Goal: Transaction & Acquisition: Purchase product/service

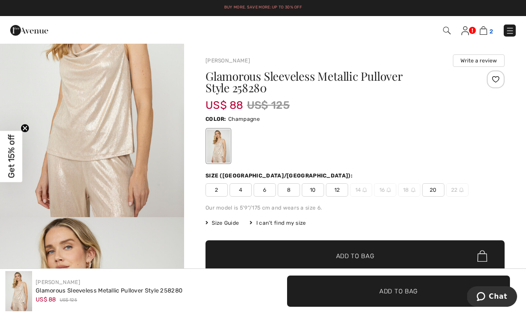
scroll to position [105, 0]
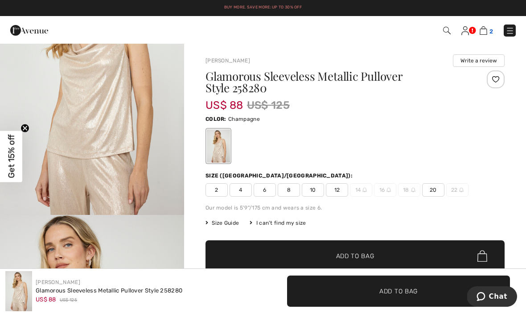
click at [485, 34] on img at bounding box center [484, 30] width 8 height 8
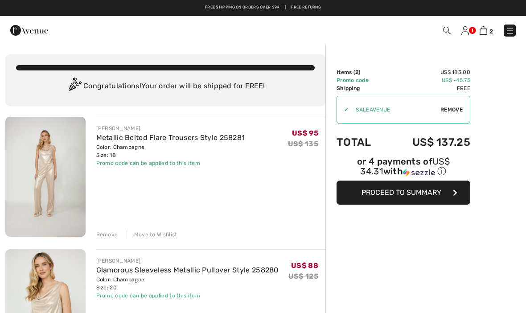
click at [100, 233] on div "Remove" at bounding box center [107, 235] width 22 height 8
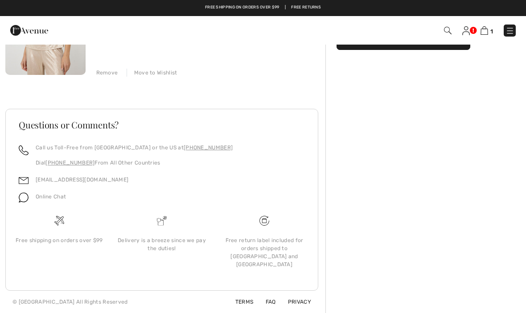
scroll to position [116, 0]
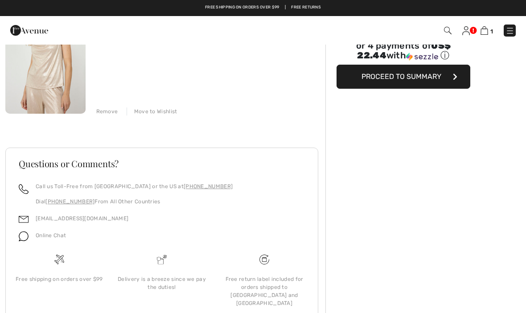
click at [121, 178] on div "Questions or Comments?" at bounding box center [162, 170] width 308 height 23
click at [108, 110] on div "Remove" at bounding box center [107, 112] width 22 height 8
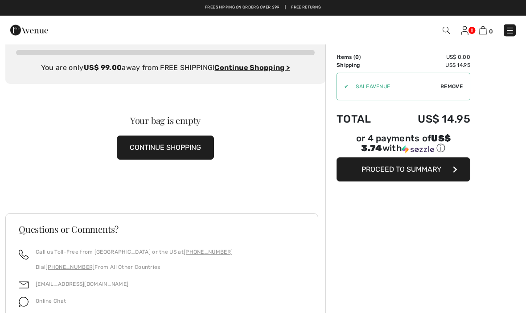
scroll to position [0, 0]
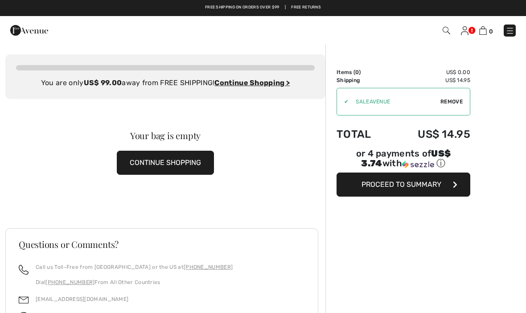
click at [199, 161] on button "CONTINUE SHOPPING" at bounding box center [165, 163] width 97 height 24
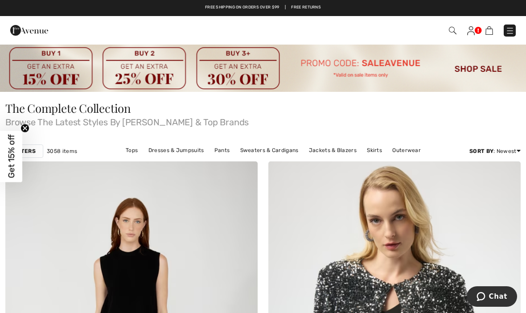
click at [509, 31] on img at bounding box center [510, 30] width 9 height 9
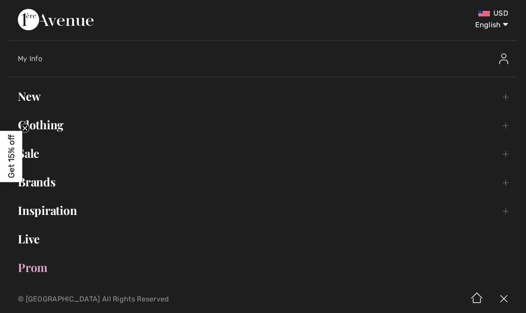
click at [40, 153] on link "Sale Toggle submenu" at bounding box center [263, 154] width 509 height 20
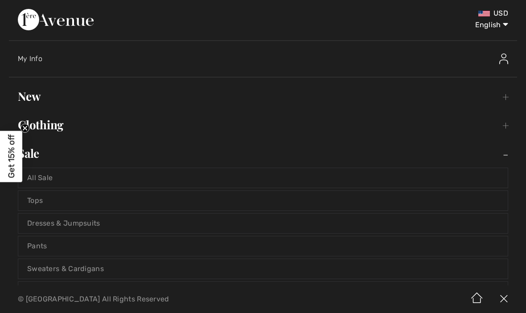
click at [37, 175] on link "All Sale" at bounding box center [263, 178] width 490 height 20
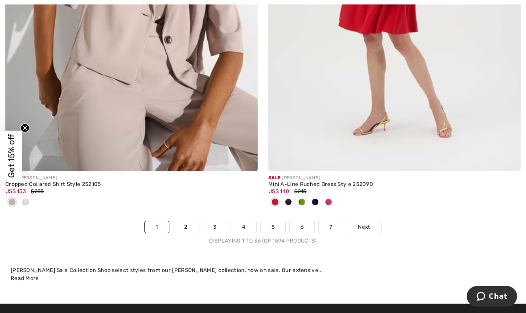
scroll to position [7786, 0]
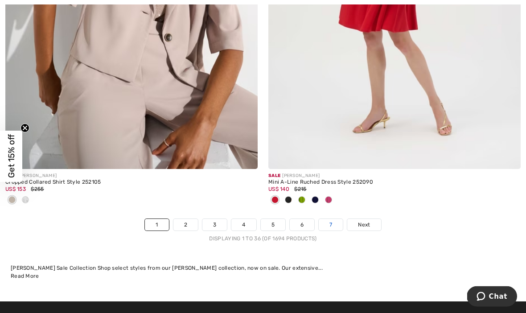
click at [330, 222] on link "7" at bounding box center [331, 225] width 24 height 12
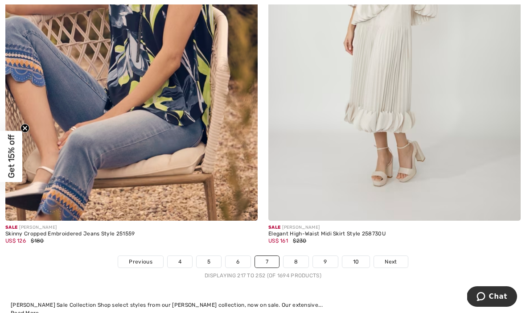
scroll to position [7741, 0]
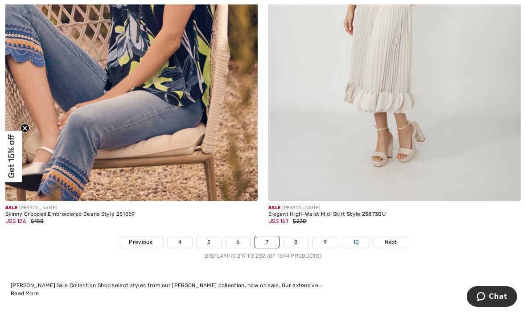
click at [360, 236] on link "10" at bounding box center [357, 242] width 28 height 12
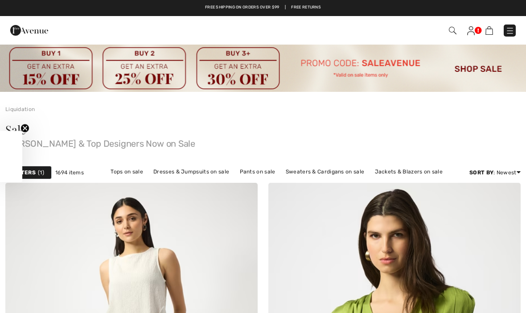
checkbox input "true"
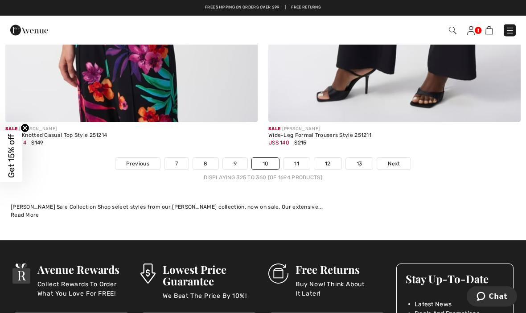
scroll to position [7888, 0]
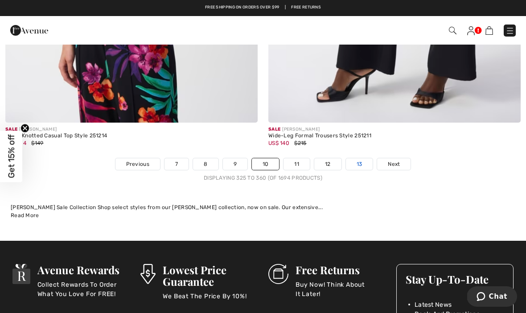
click at [364, 161] on link "13" at bounding box center [359, 164] width 27 height 12
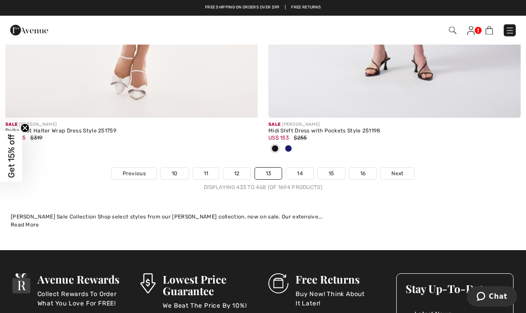
scroll to position [7984, 0]
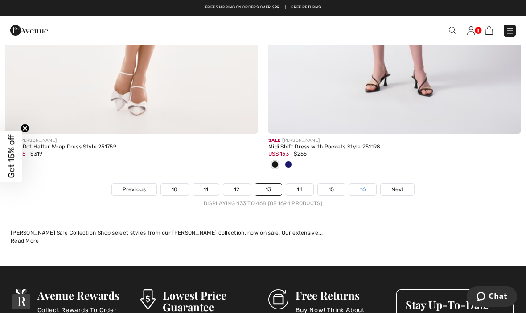
click at [368, 184] on link "16" at bounding box center [363, 190] width 27 height 12
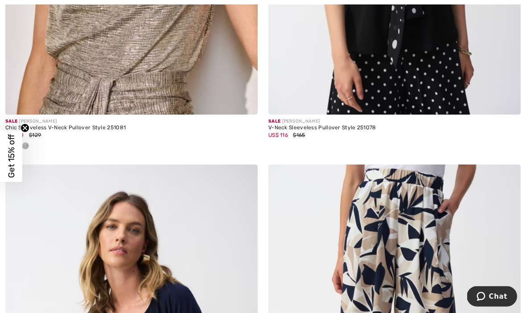
scroll to position [3013, 0]
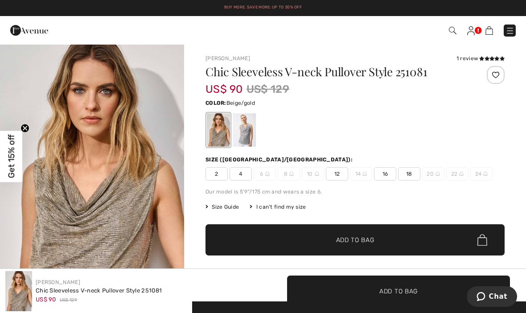
click at [410, 170] on span "18" at bounding box center [409, 173] width 22 height 13
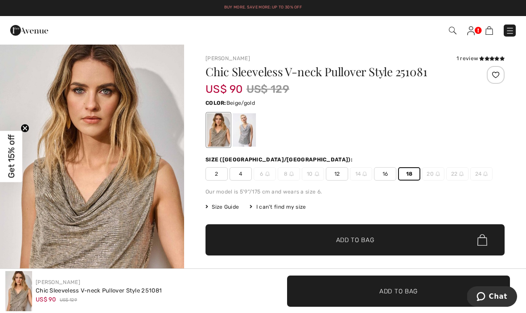
click at [429, 241] on span "✔ Added to Bag Add to Bag" at bounding box center [355, 239] width 299 height 31
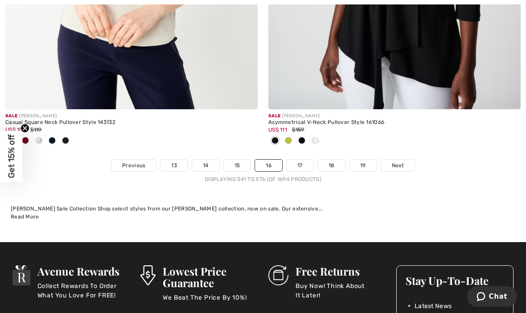
scroll to position [7814, 0]
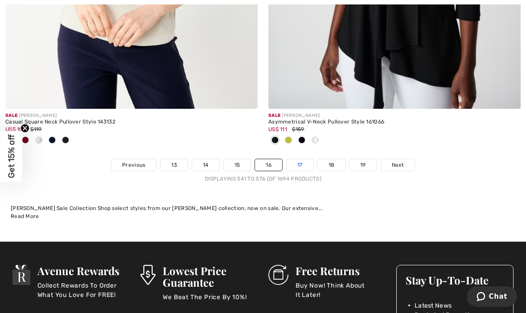
click at [304, 162] on link "17" at bounding box center [300, 165] width 27 height 12
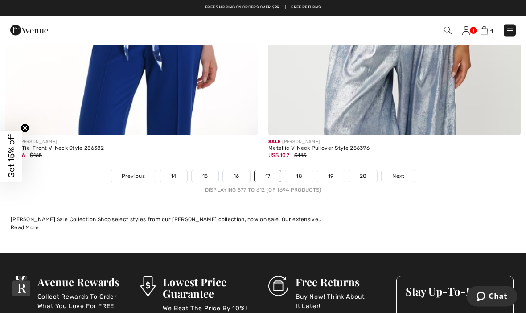
scroll to position [7807, 0]
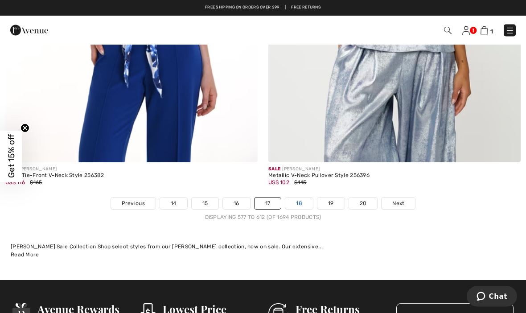
click at [303, 198] on link "18" at bounding box center [300, 204] width 28 height 12
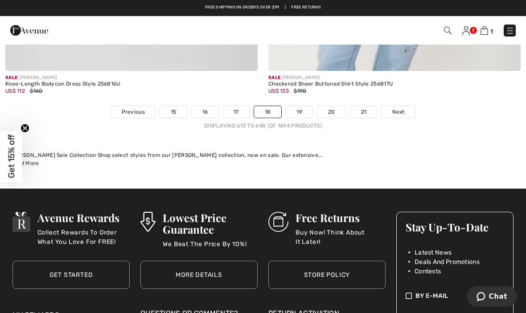
scroll to position [7671, 0]
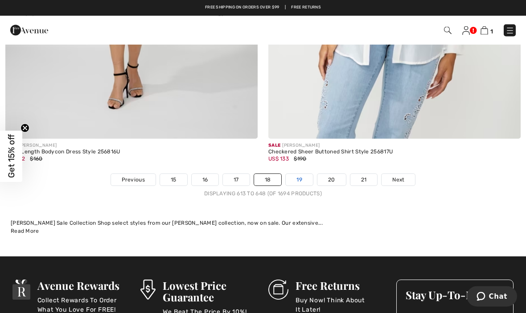
click at [307, 174] on link "19" at bounding box center [299, 180] width 27 height 12
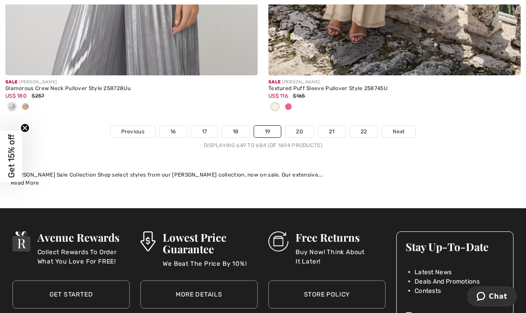
scroll to position [7866, 0]
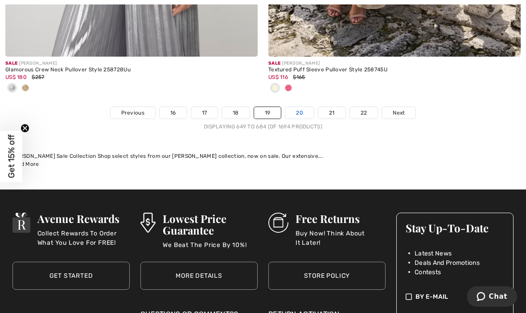
click at [306, 108] on link "20" at bounding box center [300, 113] width 29 height 12
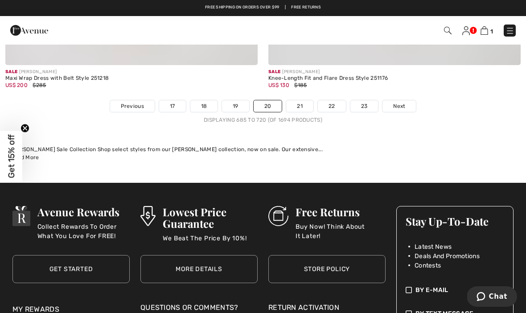
scroll to position [7876, 0]
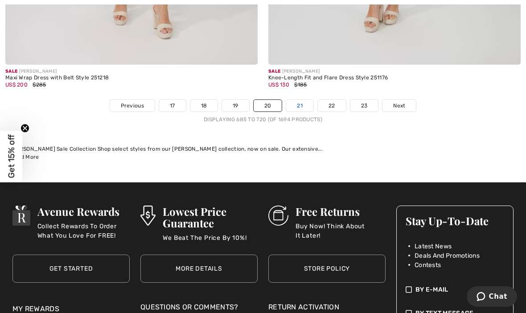
click at [304, 101] on link "21" at bounding box center [299, 106] width 27 height 12
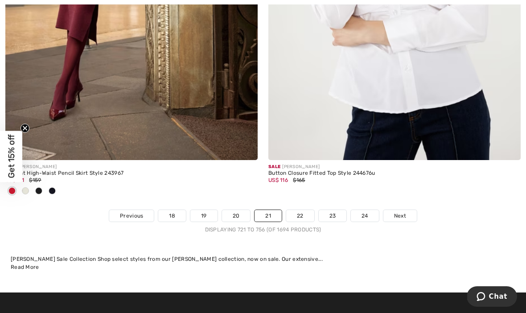
scroll to position [7730, 0]
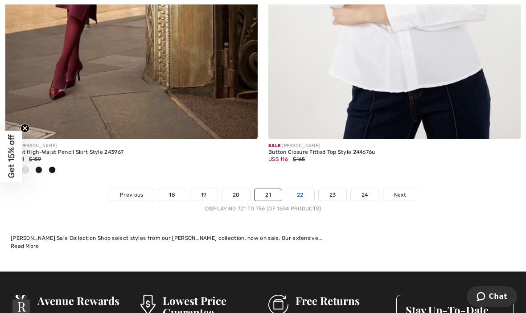
click at [303, 189] on link "22" at bounding box center [300, 195] width 28 height 12
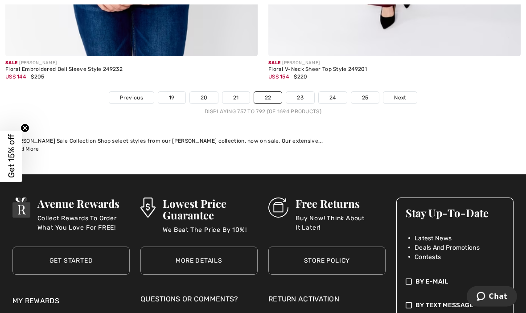
scroll to position [7857, 0]
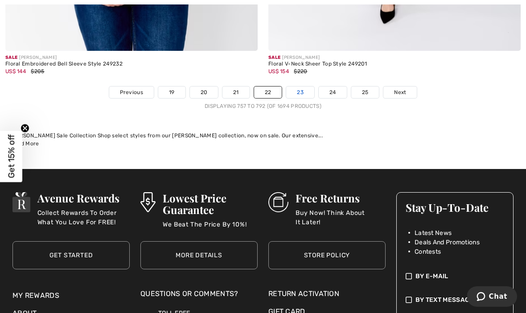
click at [302, 87] on link "23" at bounding box center [300, 93] width 28 height 12
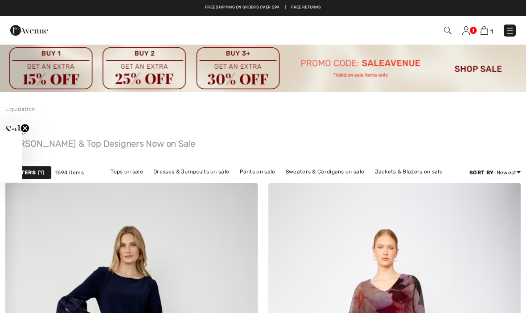
checkbox input "true"
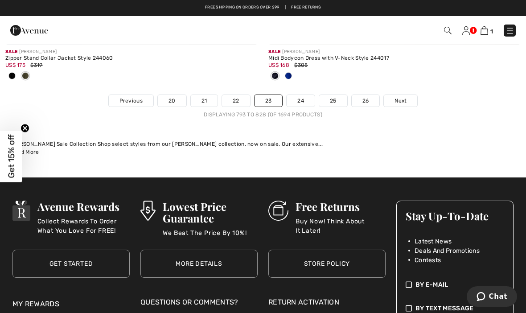
scroll to position [7863, 0]
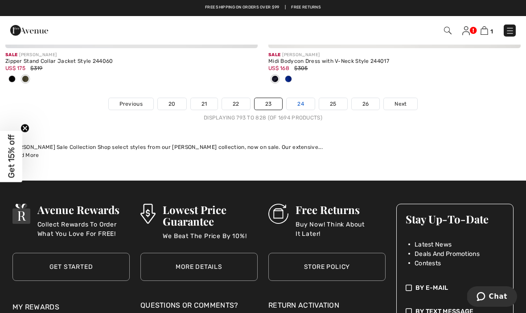
click at [303, 98] on link "24" at bounding box center [301, 104] width 28 height 12
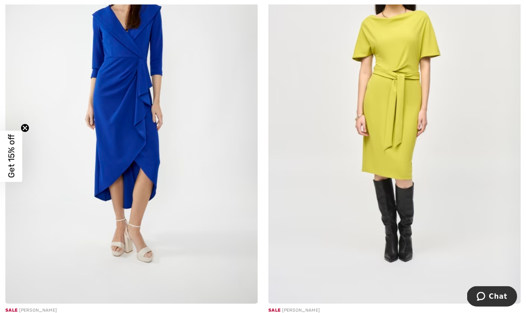
scroll to position [2372, 0]
click at [45, 255] on img at bounding box center [131, 114] width 252 height 379
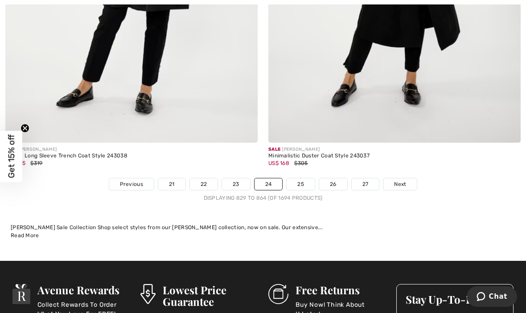
scroll to position [7868, 0]
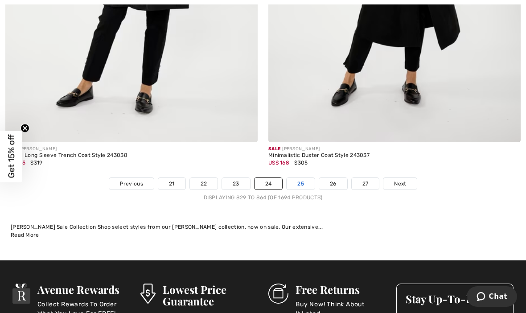
click at [302, 179] on link "25" at bounding box center [301, 184] width 28 height 12
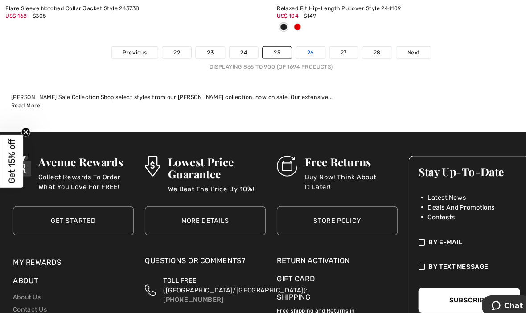
scroll to position [7989, 0]
click at [302, 49] on link "26" at bounding box center [301, 52] width 28 height 12
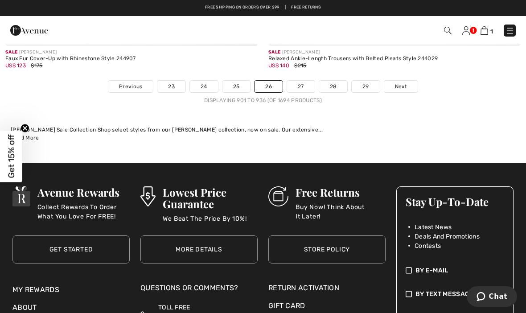
scroll to position [7908, 0]
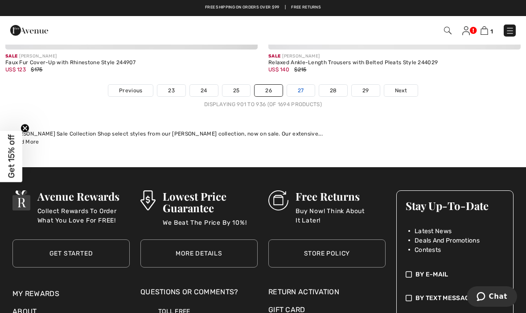
click at [301, 86] on link "27" at bounding box center [301, 91] width 28 height 12
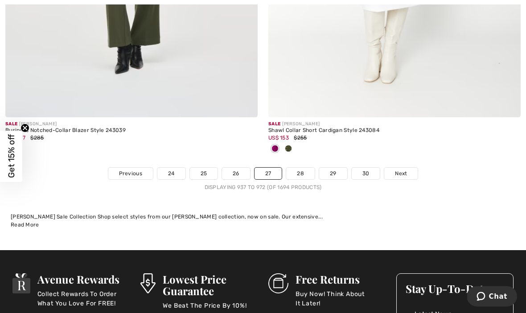
scroll to position [7771, 0]
click at [308, 168] on link "28" at bounding box center [300, 174] width 29 height 12
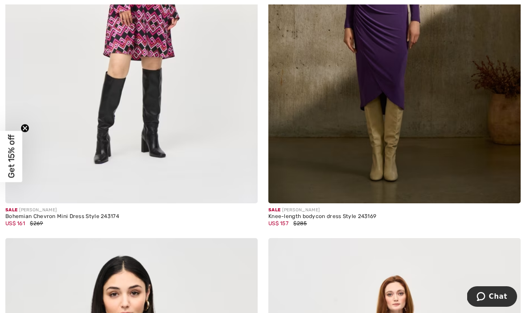
scroll to position [2988, 0]
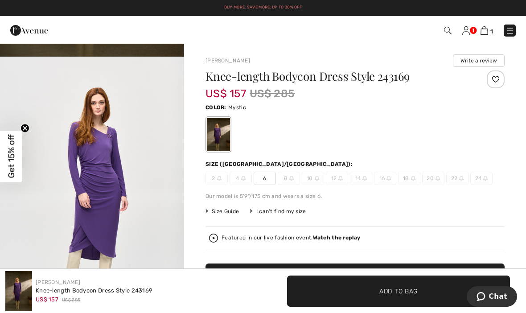
scroll to position [265, 0]
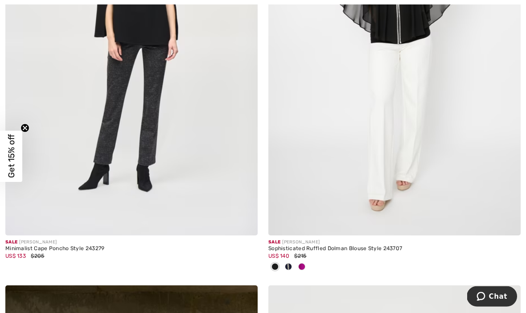
scroll to position [7205, 0]
click at [83, 186] on img at bounding box center [131, 46] width 252 height 379
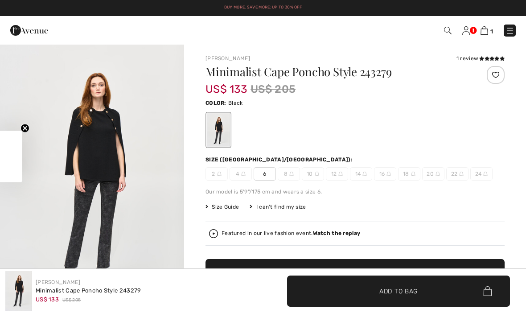
checkbox input "true"
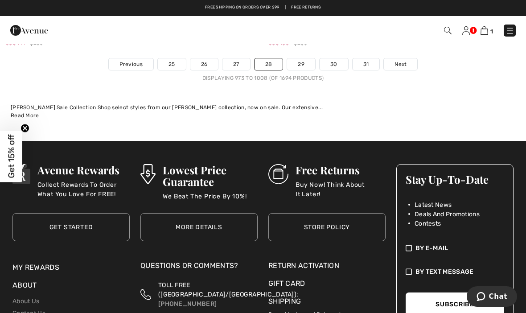
scroll to position [7911, 0]
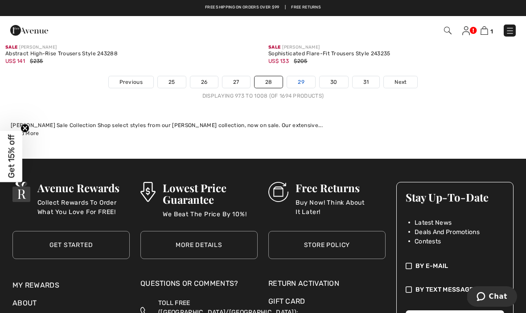
click at [303, 77] on link "29" at bounding box center [301, 82] width 28 height 12
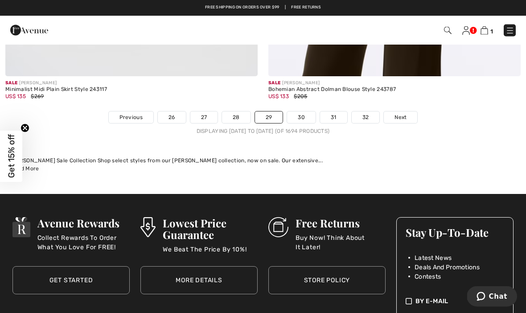
scroll to position [7877, 0]
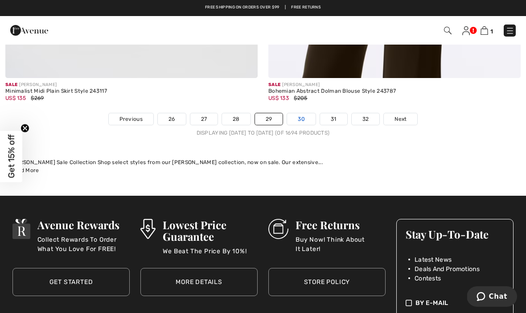
click at [302, 116] on link "30" at bounding box center [301, 119] width 29 height 12
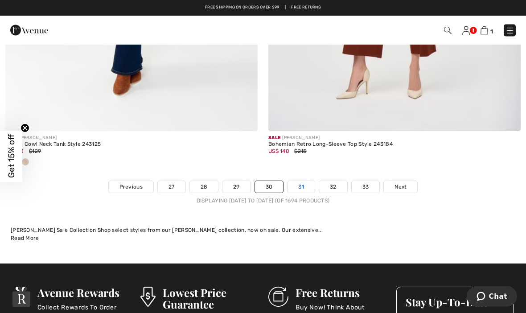
scroll to position [7708, 0]
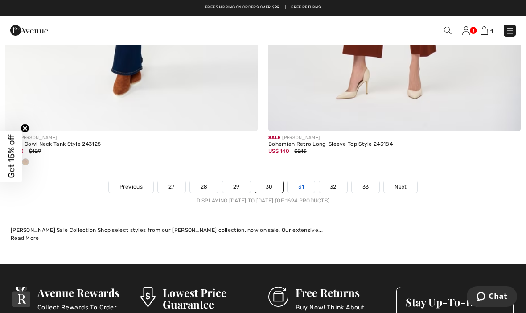
click at [299, 181] on link "31" at bounding box center [301, 187] width 27 height 12
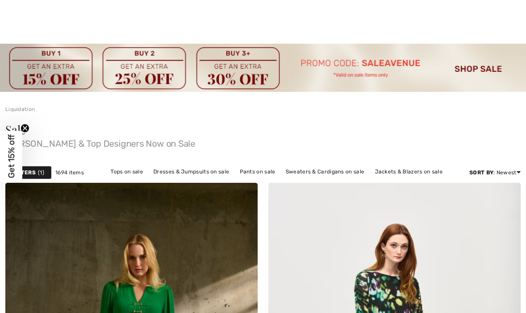
checkbox input "true"
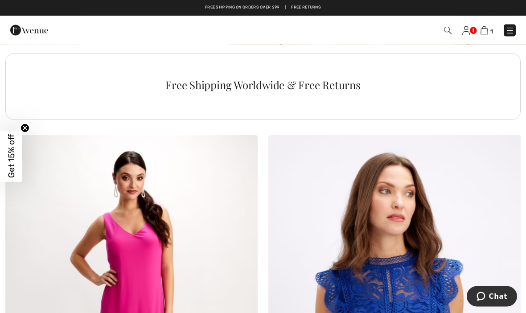
scroll to position [5295, 0]
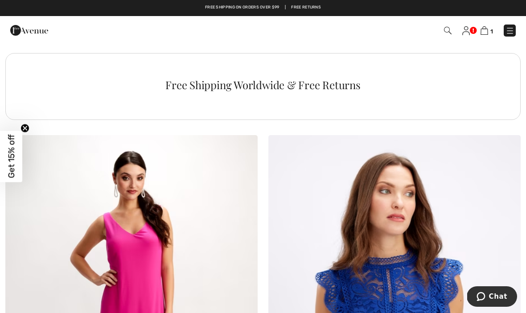
click at [465, 35] on img at bounding box center [467, 30] width 8 height 9
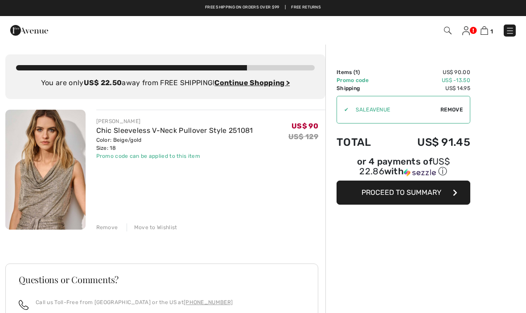
click at [450, 114] on div "✔ Apply Remove" at bounding box center [404, 110] width 134 height 28
click at [455, 107] on span "Remove" at bounding box center [452, 110] width 22 height 8
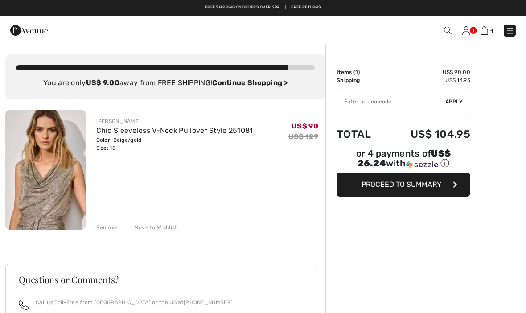
click at [455, 99] on span "Apply" at bounding box center [455, 102] width 18 height 8
click at [109, 230] on div "Remove" at bounding box center [107, 227] width 22 height 8
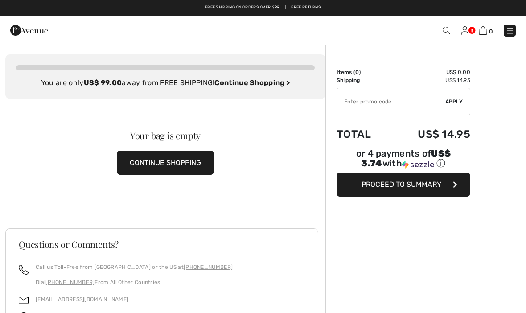
click at [37, 33] on img at bounding box center [29, 30] width 38 height 18
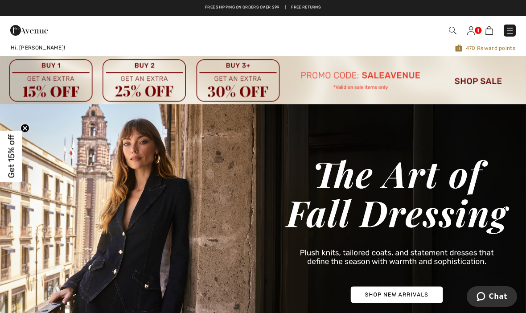
click at [522, 30] on div "Checkout" at bounding box center [371, 30] width 303 height 18
click at [483, 89] on img at bounding box center [263, 80] width 526 height 48
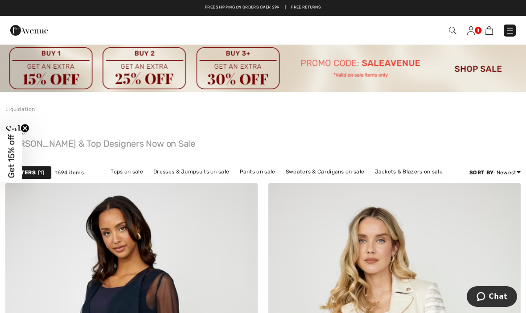
click at [509, 30] on img at bounding box center [510, 30] width 9 height 9
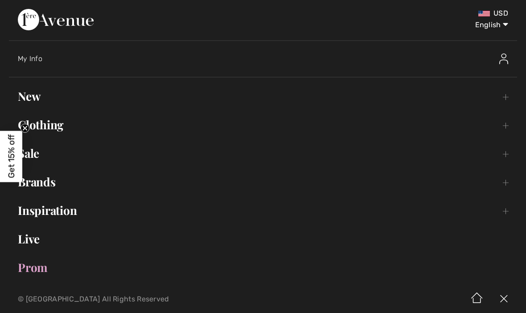
click at [40, 156] on link "Sale Toggle submenu" at bounding box center [263, 154] width 509 height 20
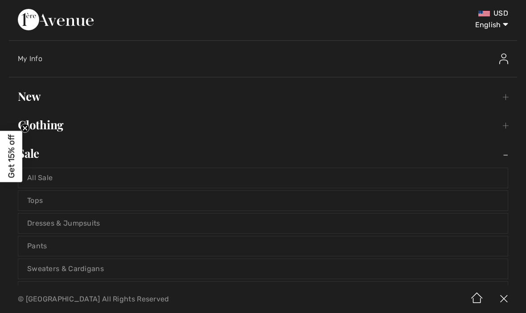
click at [116, 220] on link "Dresses & Jumpsuits" at bounding box center [263, 224] width 490 height 20
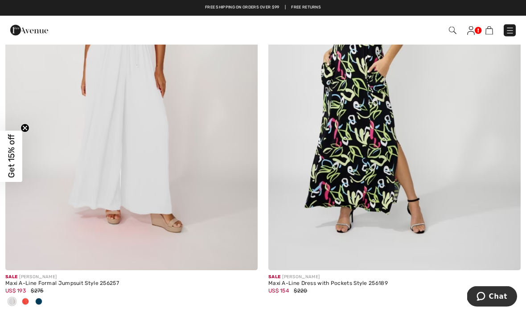
scroll to position [279, 0]
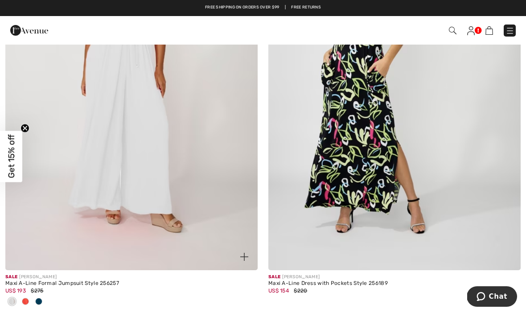
click at [188, 177] on img at bounding box center [131, 81] width 252 height 379
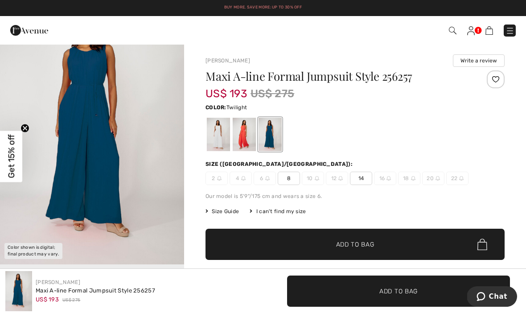
scroll to position [58, 0]
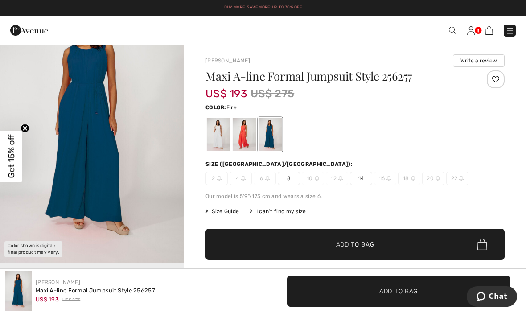
click at [245, 133] on div at bounding box center [244, 134] width 23 height 33
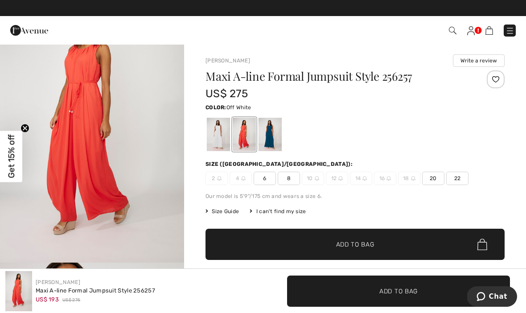
click at [218, 136] on div at bounding box center [218, 134] width 23 height 33
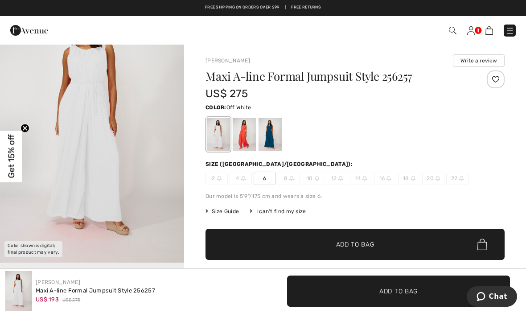
scroll to position [0, 0]
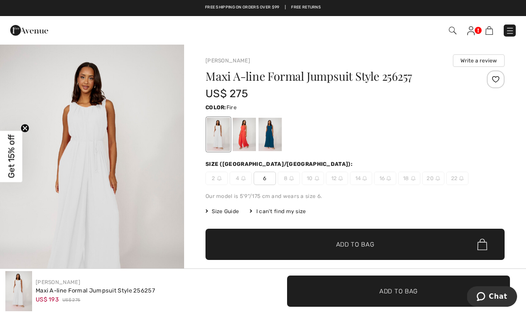
click at [245, 137] on div at bounding box center [244, 134] width 23 height 33
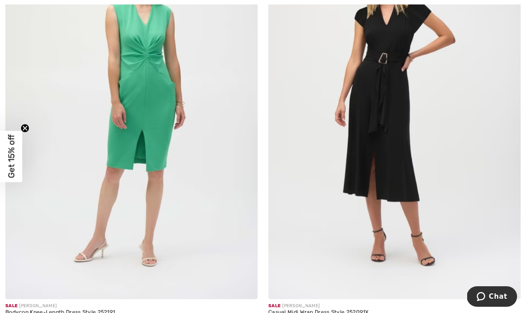
scroll to position [2002, 0]
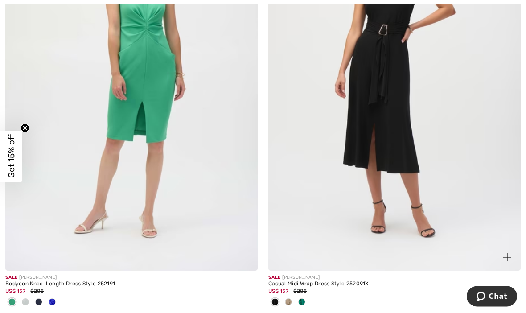
click at [288, 302] on span at bounding box center [288, 302] width 7 height 7
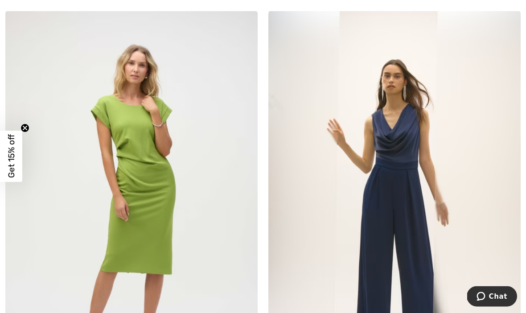
scroll to position [2340, 0]
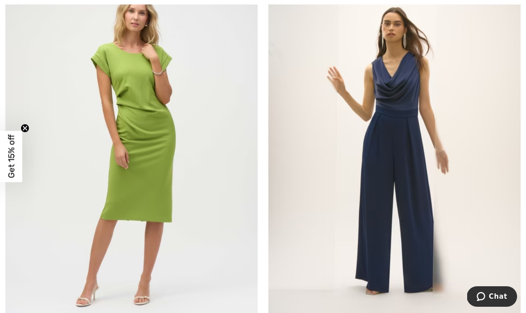
click at [179, 188] on img at bounding box center [131, 148] width 252 height 379
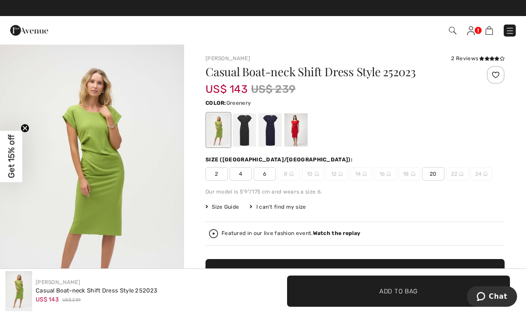
click at [46, 35] on img at bounding box center [29, 30] width 38 height 18
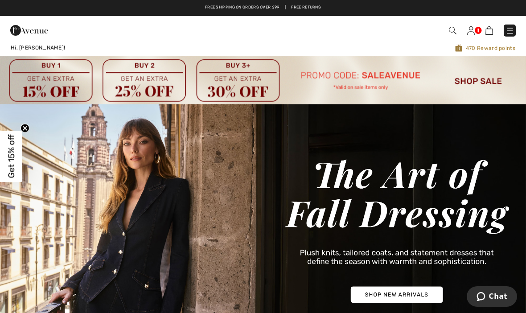
click at [505, 36] on link at bounding box center [510, 31] width 12 height 12
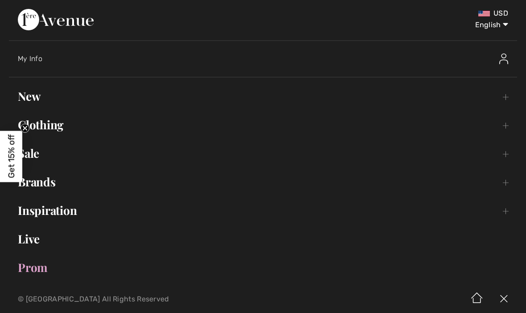
click at [44, 99] on link "New Toggle submenu" at bounding box center [263, 97] width 509 height 20
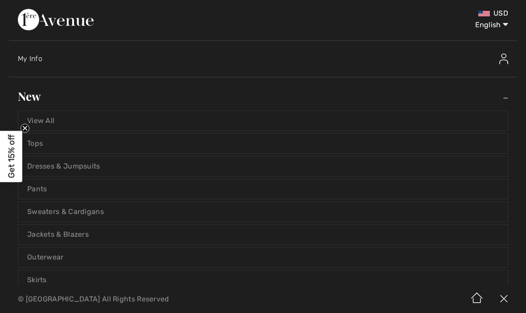
click at [176, 167] on link "Dresses & Jumpsuits" at bounding box center [263, 167] width 490 height 20
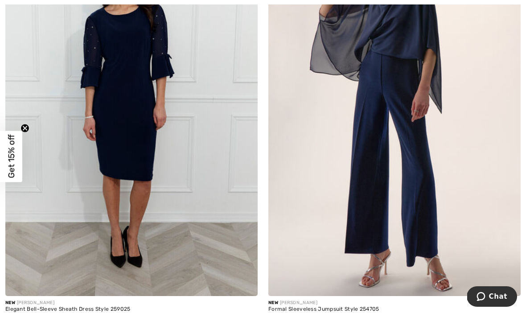
scroll to position [3335, 0]
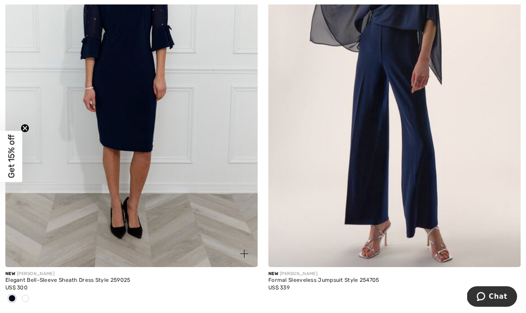
click at [27, 295] on span at bounding box center [25, 298] width 7 height 7
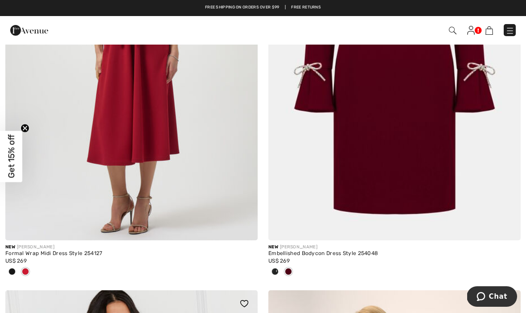
scroll to position [2916, 0]
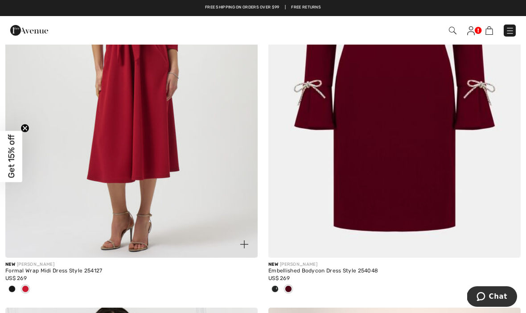
click at [9, 286] on span at bounding box center [11, 289] width 7 height 7
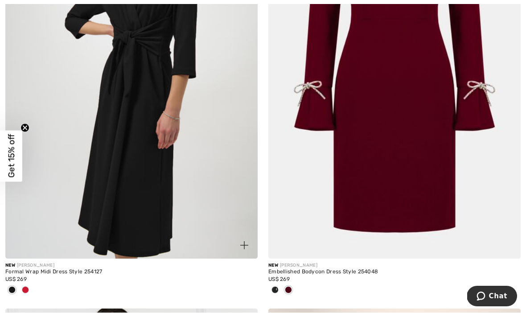
click at [25, 287] on span at bounding box center [25, 290] width 7 height 7
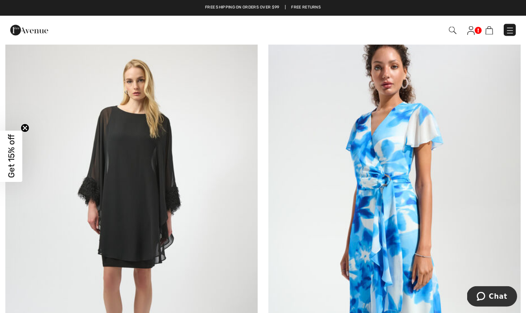
scroll to position [0, 0]
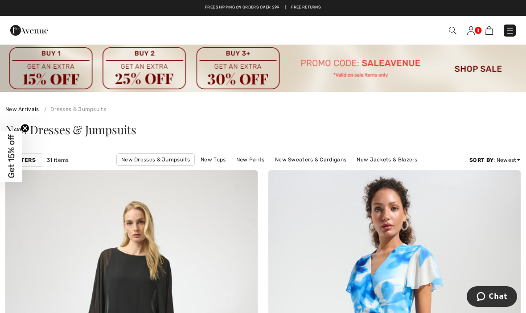
click at [491, 70] on img at bounding box center [263, 68] width 526 height 48
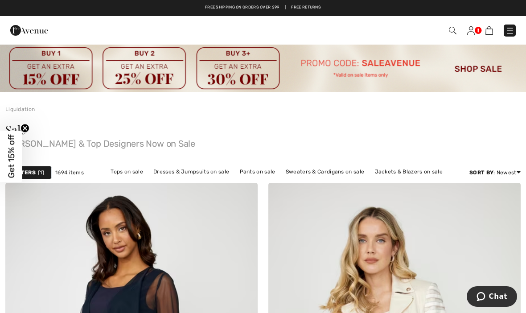
click at [505, 36] on link at bounding box center [510, 31] width 12 height 12
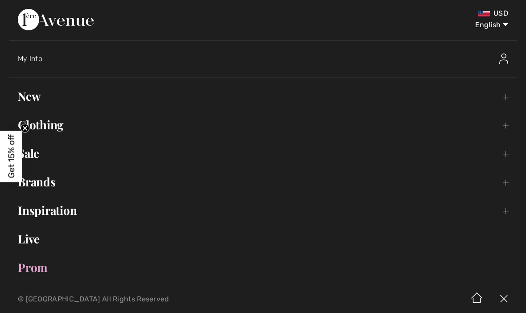
click at [39, 153] on link "Sale Toggle submenu" at bounding box center [263, 154] width 509 height 20
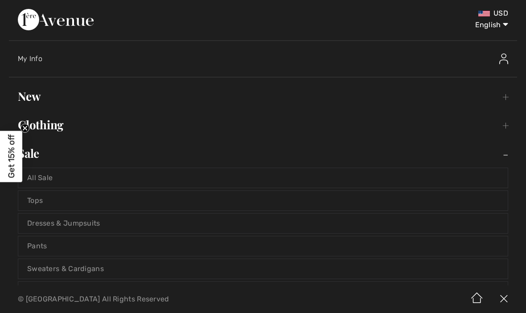
click at [237, 225] on link "Dresses & Jumpsuits" at bounding box center [263, 224] width 490 height 20
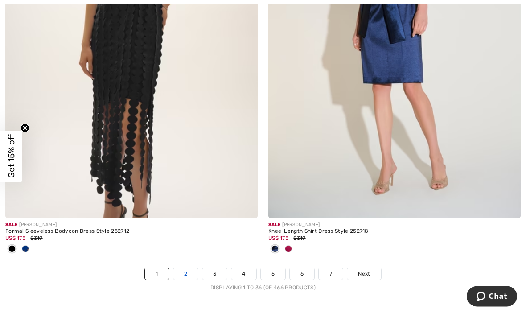
scroll to position [7843, 0]
click at [186, 268] on link "2" at bounding box center [186, 274] width 25 height 12
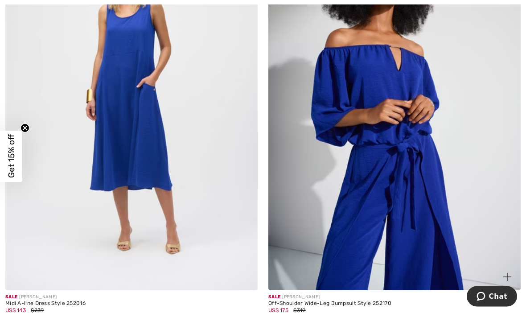
scroll to position [1515, 0]
click at [482, 230] on img at bounding box center [395, 101] width 252 height 379
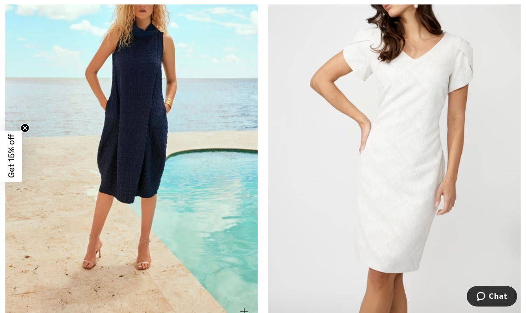
scroll to position [7141, 0]
click at [208, 182] on img at bounding box center [131, 135] width 252 height 379
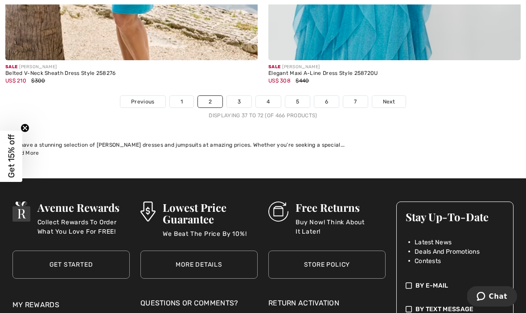
scroll to position [7818, 0]
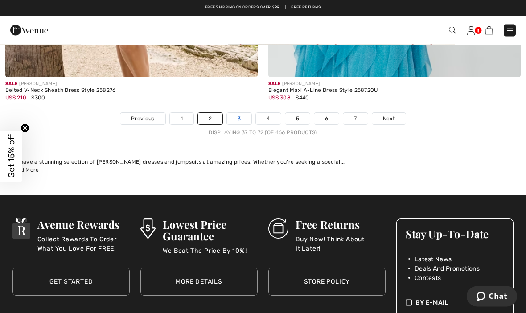
click at [233, 113] on link "3" at bounding box center [239, 119] width 25 height 12
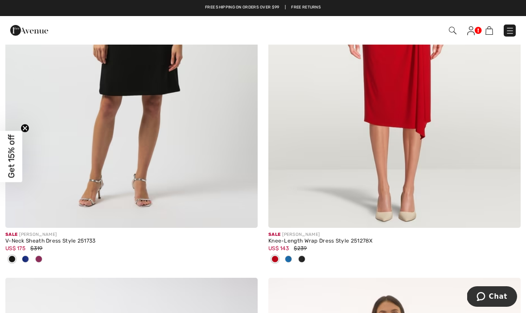
scroll to position [736, 0]
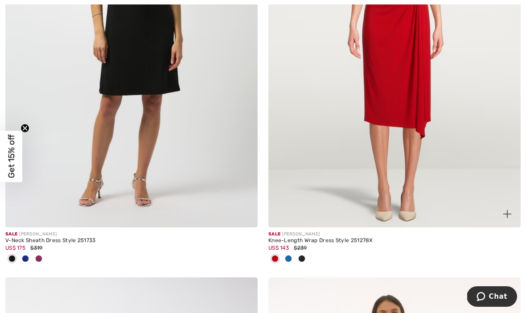
click at [290, 257] on span at bounding box center [288, 258] width 7 height 7
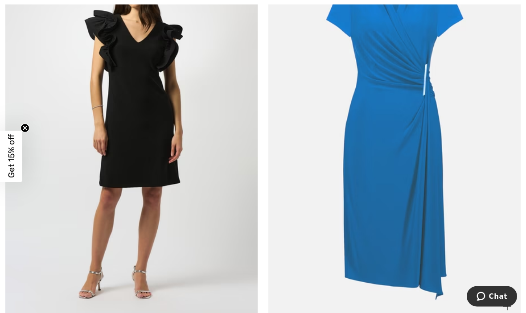
scroll to position [658, 0]
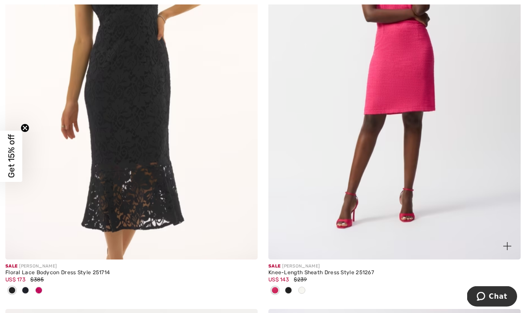
scroll to position [1561, 0]
click at [289, 288] on span at bounding box center [288, 290] width 7 height 7
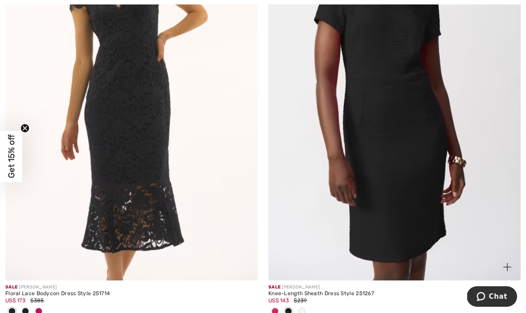
scroll to position [1541, 0]
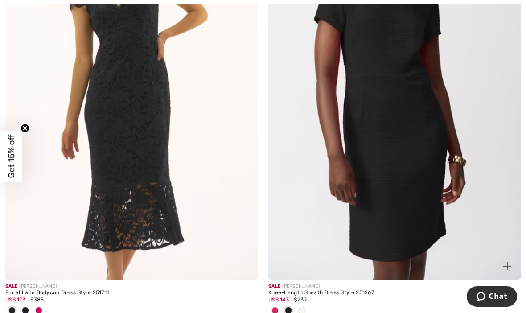
click at [303, 309] on span at bounding box center [301, 310] width 7 height 7
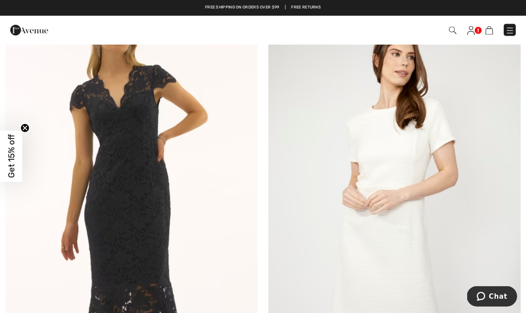
scroll to position [1438, 0]
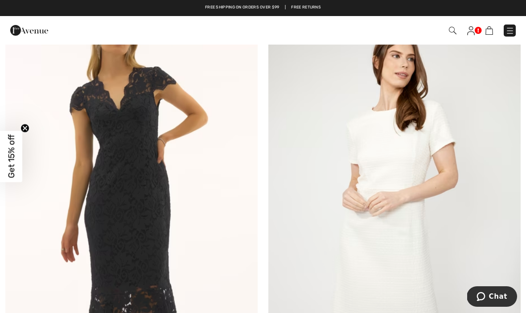
click at [432, 270] on img at bounding box center [395, 193] width 252 height 379
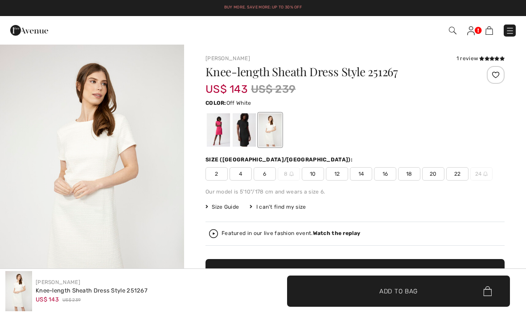
checkbox input "true"
click at [244, 128] on div at bounding box center [244, 129] width 23 height 33
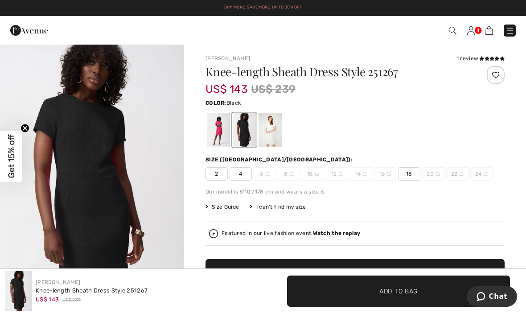
click at [222, 126] on div at bounding box center [218, 129] width 23 height 33
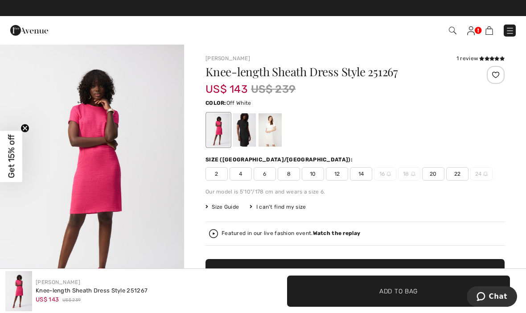
click at [270, 135] on div at bounding box center [270, 129] width 23 height 33
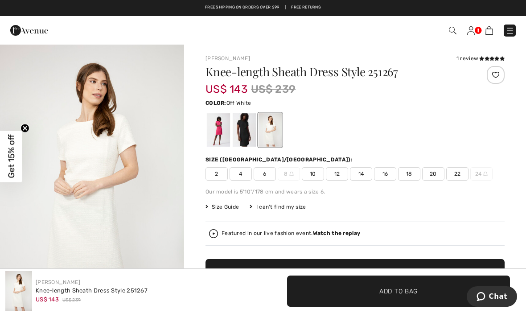
click at [498, 75] on div at bounding box center [496, 75] width 18 height 18
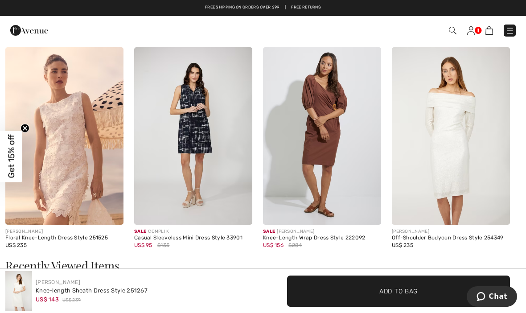
scroll to position [782, 0]
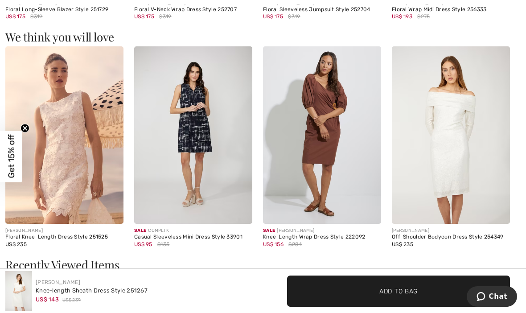
click at [335, 188] on img at bounding box center [322, 135] width 118 height 178
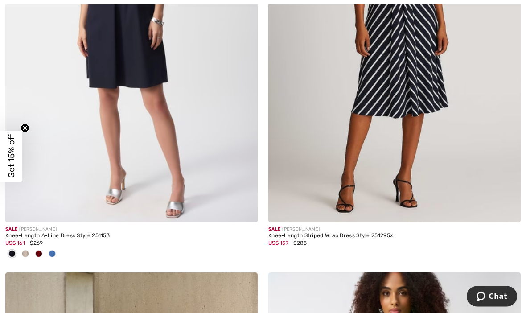
scroll to position [2975, 0]
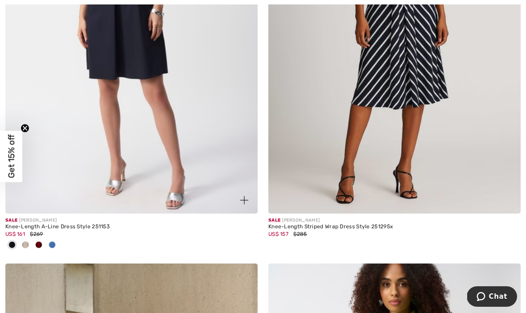
click at [54, 241] on span at bounding box center [52, 244] width 7 height 7
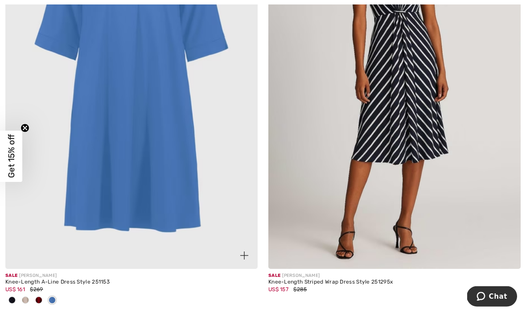
scroll to position [2920, 0]
click at [38, 296] on span at bounding box center [38, 299] width 7 height 7
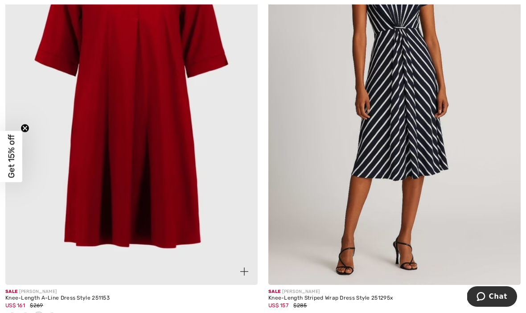
scroll to position [2909, 0]
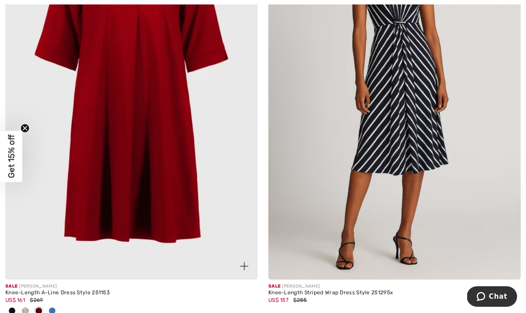
click at [25, 307] on span at bounding box center [25, 310] width 7 height 7
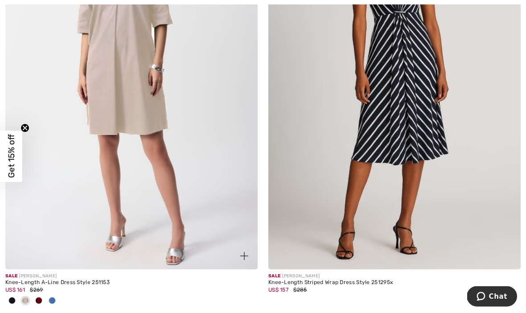
click at [12, 298] on span at bounding box center [11, 301] width 7 height 7
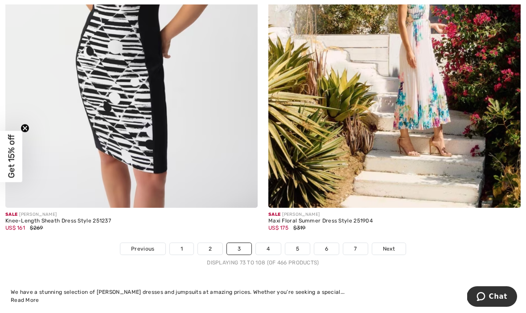
scroll to position [7781, 0]
click at [433, 127] on img at bounding box center [395, 18] width 252 height 379
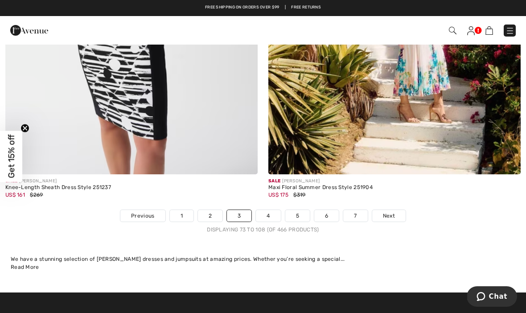
scroll to position [7897, 0]
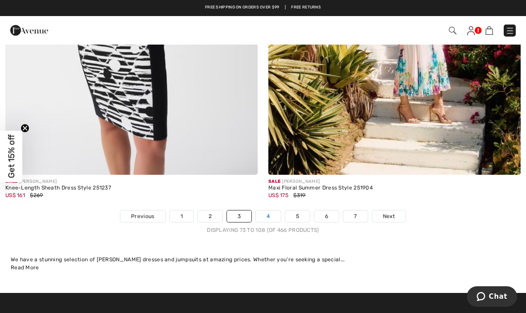
click at [271, 211] on link "4" at bounding box center [268, 217] width 25 height 12
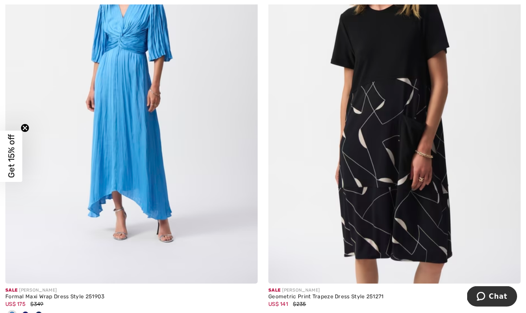
scroll to position [265, 0]
click at [214, 191] on img at bounding box center [131, 94] width 252 height 379
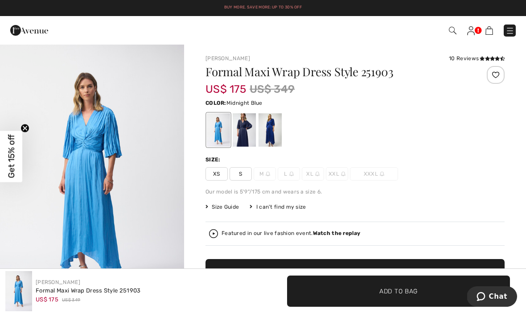
click at [246, 127] on div at bounding box center [244, 129] width 23 height 33
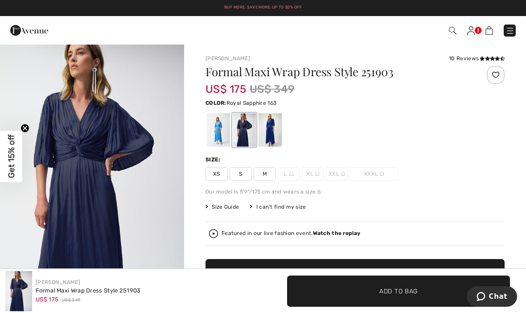
click at [273, 128] on div at bounding box center [270, 129] width 23 height 33
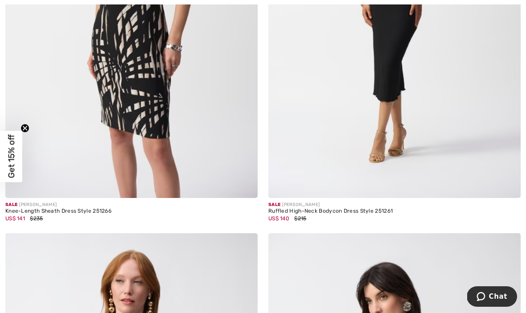
scroll to position [782, 0]
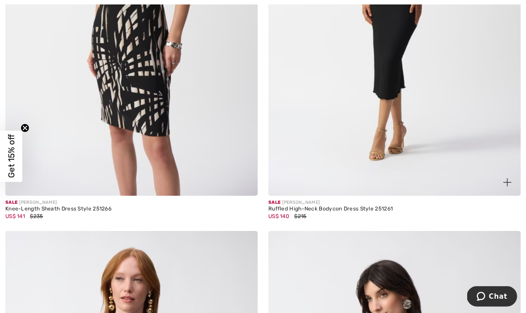
click at [431, 134] on img at bounding box center [395, 7] width 252 height 379
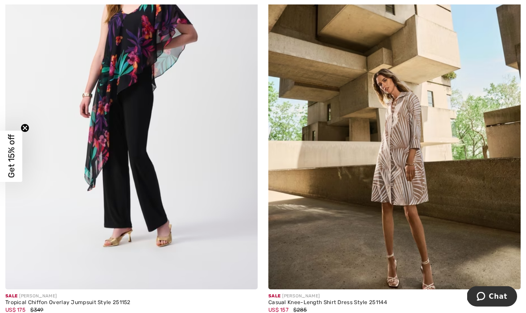
scroll to position [2344, 0]
click at [476, 254] on img at bounding box center [395, 99] width 252 height 379
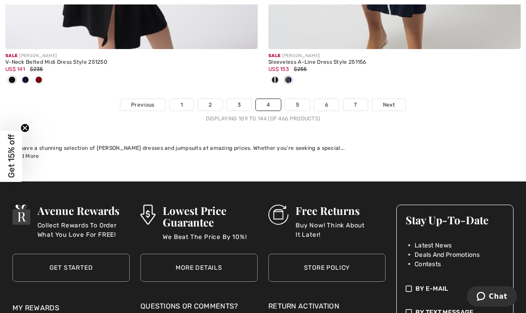
scroll to position [7933, 0]
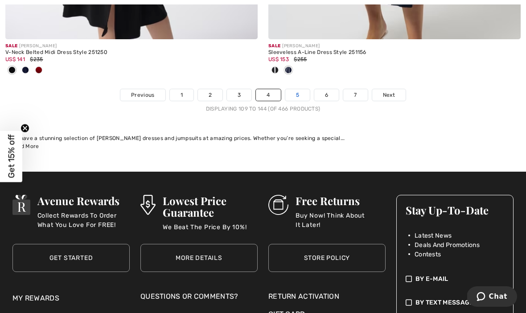
click at [296, 91] on link "5" at bounding box center [298, 95] width 25 height 12
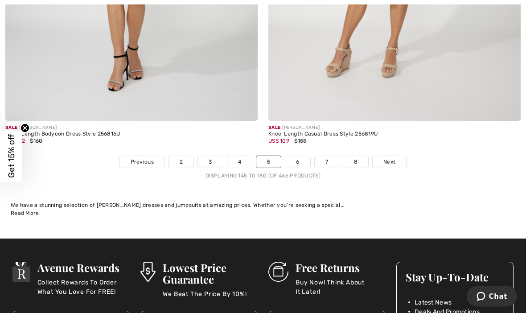
scroll to position [7721, 0]
click at [297, 156] on link "6" at bounding box center [298, 162] width 25 height 12
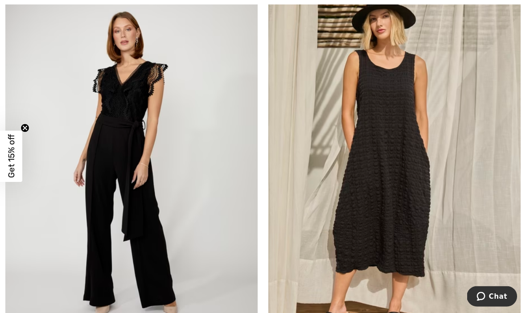
scroll to position [188, 0]
click at [195, 215] on img at bounding box center [131, 171] width 252 height 379
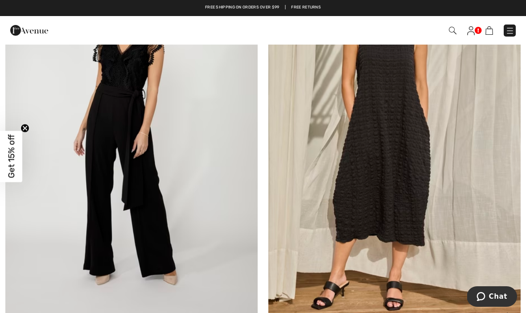
click at [414, 177] on img at bounding box center [395, 140] width 252 height 379
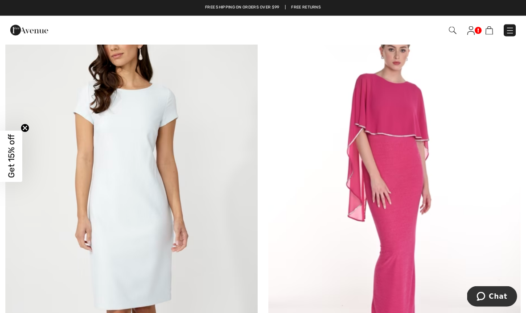
scroll to position [2251, 0]
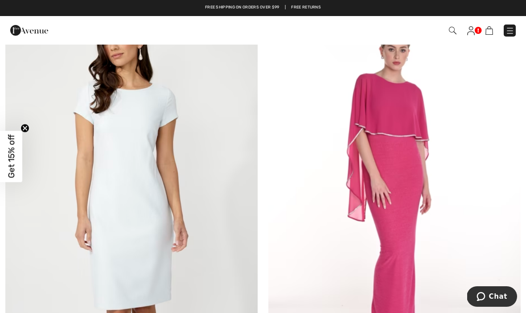
click at [215, 229] on img at bounding box center [131, 178] width 252 height 379
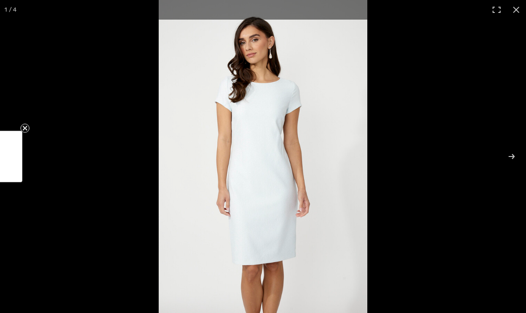
checkbox input "true"
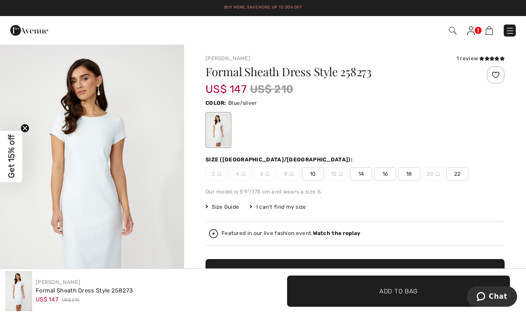
click at [498, 76] on div at bounding box center [496, 75] width 18 height 18
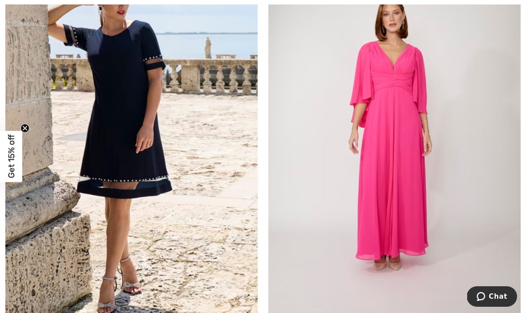
scroll to position [3307, 0]
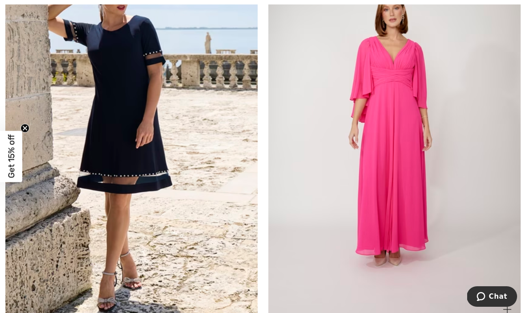
click at [472, 235] on img at bounding box center [395, 133] width 252 height 379
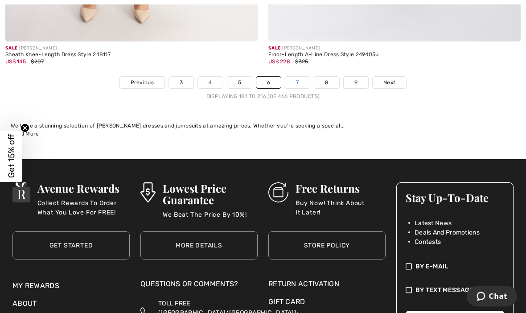
scroll to position [7857, 0]
click at [291, 77] on link "7" at bounding box center [298, 83] width 24 height 12
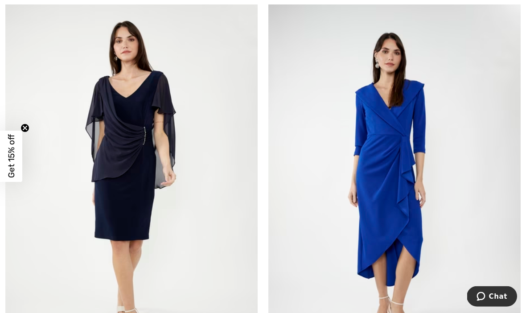
scroll to position [2748, 0]
click at [392, 226] on img at bounding box center [395, 192] width 252 height 379
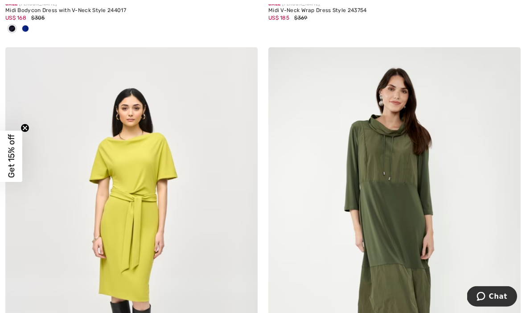
scroll to position [3356, 0]
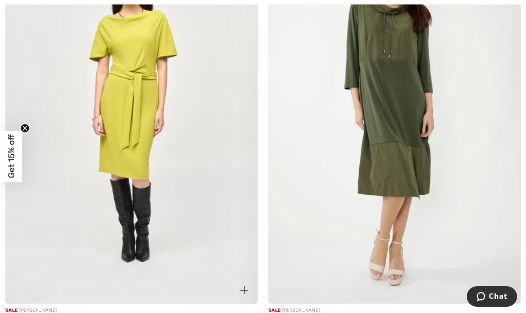
click at [156, 163] on img at bounding box center [131, 114] width 252 height 379
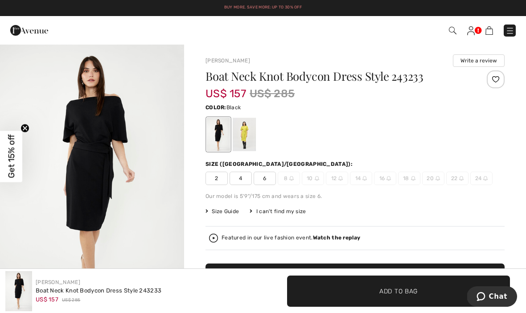
click at [247, 137] on div at bounding box center [244, 134] width 23 height 33
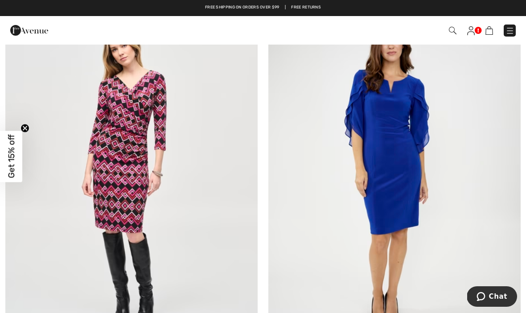
scroll to position [3640, 0]
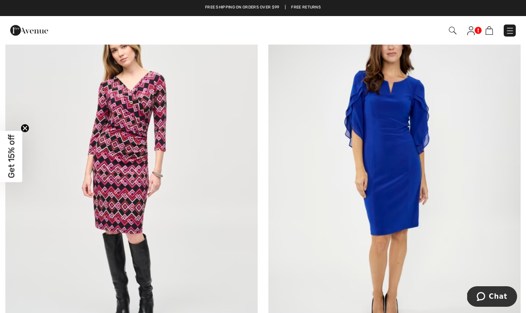
click at [421, 244] on img at bounding box center [395, 175] width 252 height 379
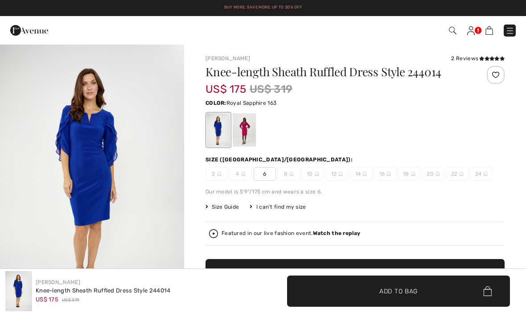
checkbox input "true"
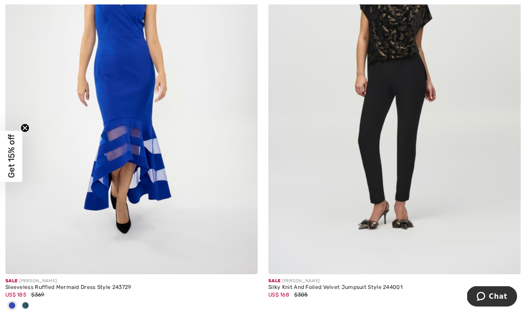
scroll to position [4569, 0]
click at [438, 152] on img at bounding box center [395, 85] width 252 height 379
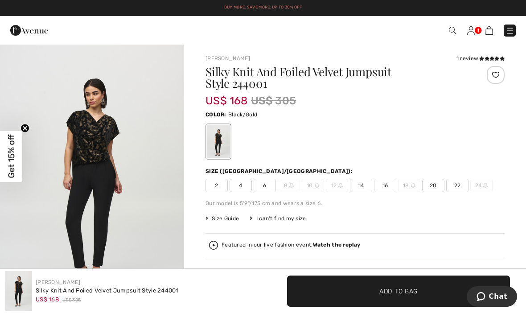
click at [494, 72] on div at bounding box center [496, 75] width 18 height 18
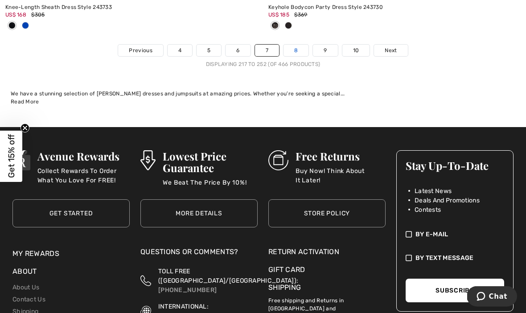
scroll to position [8019, 0]
click at [300, 45] on link "8" at bounding box center [296, 51] width 25 height 12
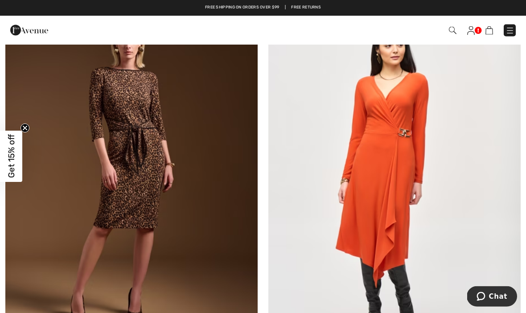
scroll to position [1473, 0]
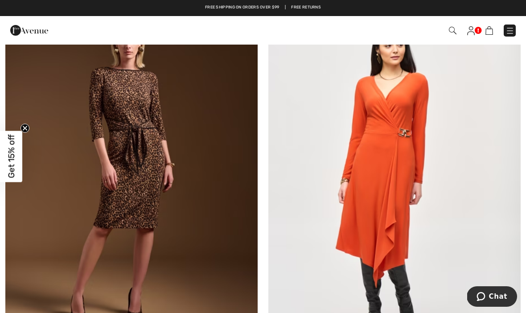
click at [195, 199] on img at bounding box center [131, 173] width 252 height 379
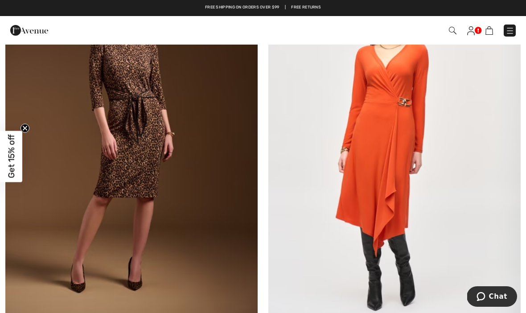
click at [388, 125] on img at bounding box center [395, 142] width 252 height 379
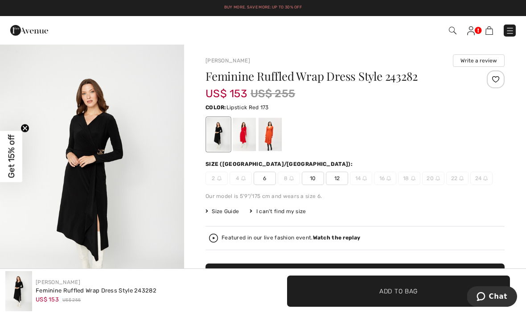
click at [244, 136] on div at bounding box center [244, 134] width 23 height 33
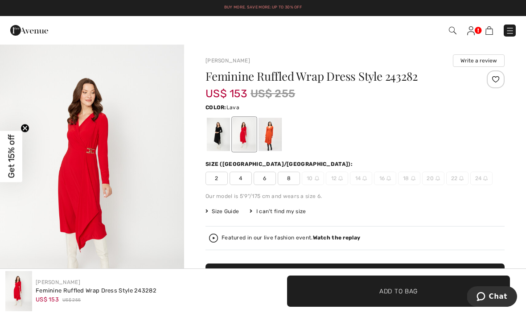
click at [273, 129] on div at bounding box center [270, 134] width 23 height 33
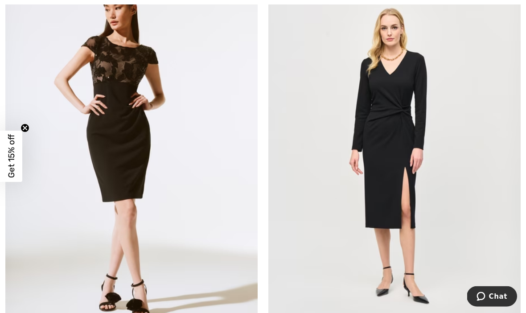
scroll to position [4612, 0]
click at [138, 146] on img at bounding box center [131, 158] width 252 height 379
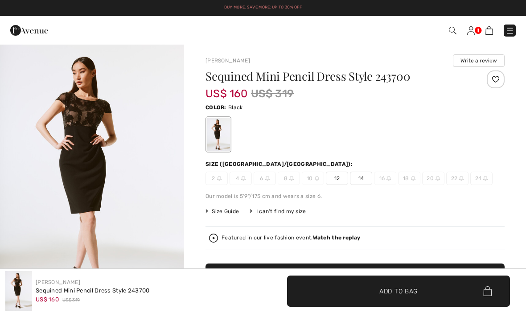
checkbox input "true"
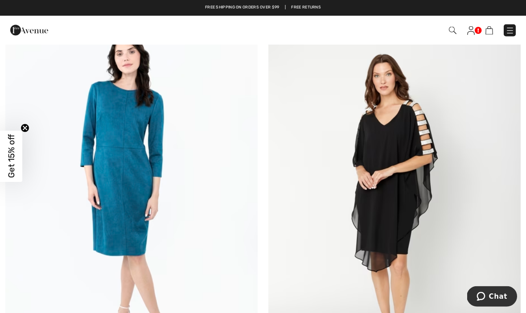
scroll to position [7160, 0]
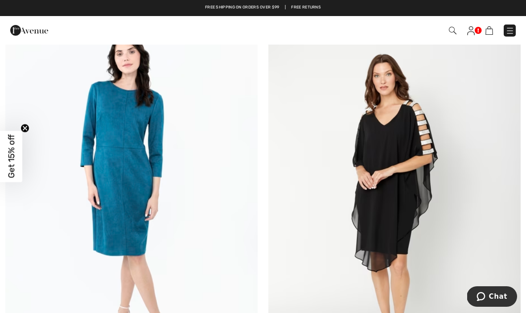
click at [151, 139] on img at bounding box center [131, 194] width 252 height 379
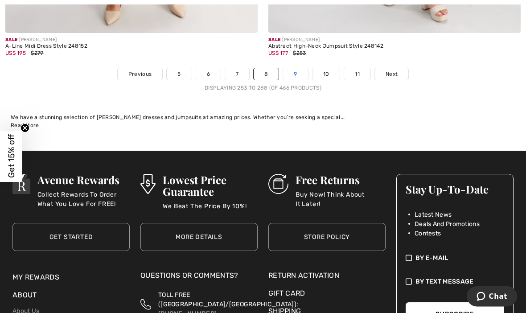
scroll to position [7823, 0]
click at [293, 70] on link "9" at bounding box center [295, 74] width 25 height 12
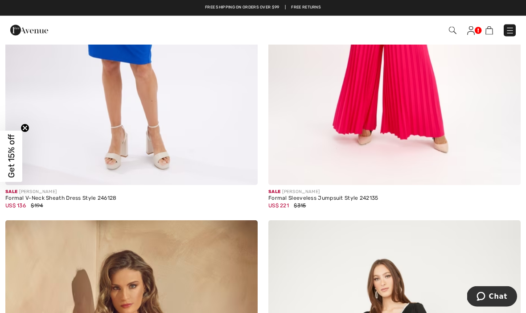
scroll to position [3750, 0]
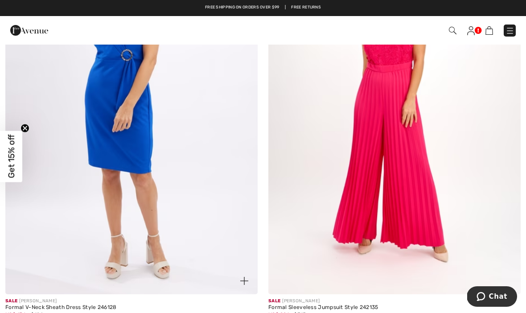
click at [201, 148] on img at bounding box center [131, 105] width 252 height 379
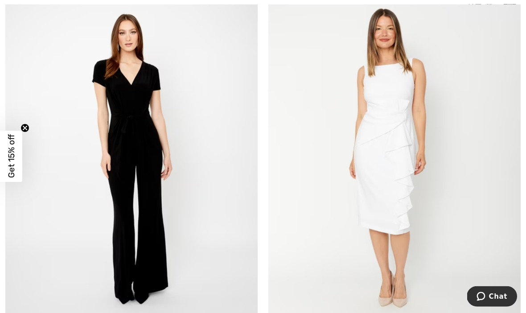
scroll to position [4888, 0]
click at [410, 142] on img at bounding box center [395, 155] width 252 height 379
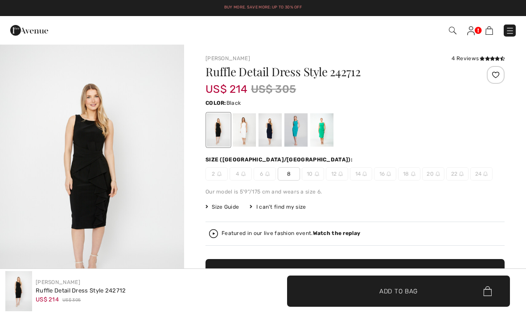
checkbox input "true"
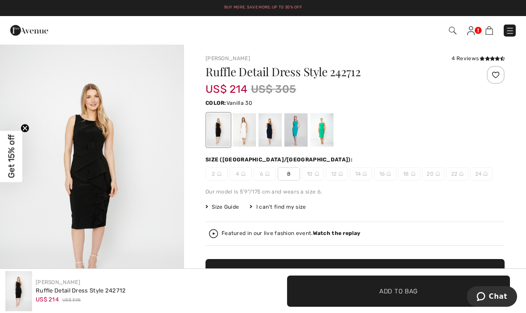
click at [242, 129] on div at bounding box center [244, 129] width 23 height 33
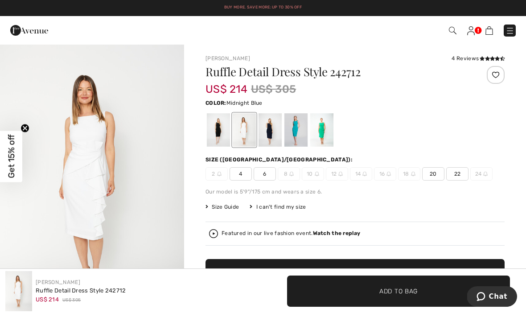
click at [267, 133] on div at bounding box center [270, 129] width 23 height 33
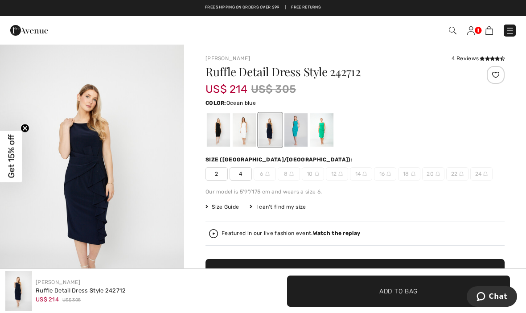
click at [296, 129] on div at bounding box center [296, 129] width 23 height 33
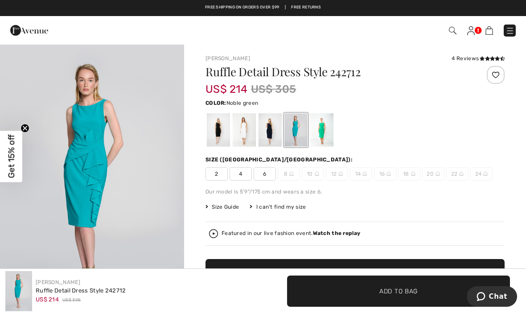
click at [328, 127] on div at bounding box center [321, 129] width 23 height 33
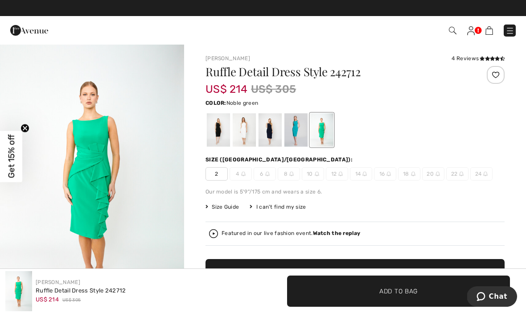
click at [240, 131] on div at bounding box center [244, 129] width 23 height 33
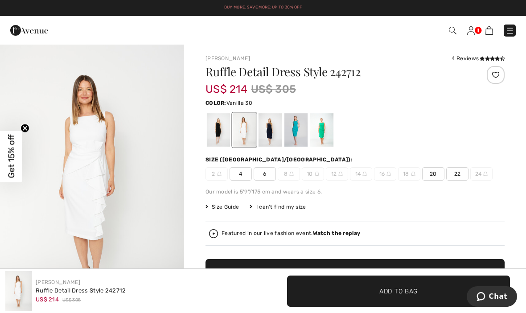
click at [495, 74] on div at bounding box center [496, 75] width 18 height 18
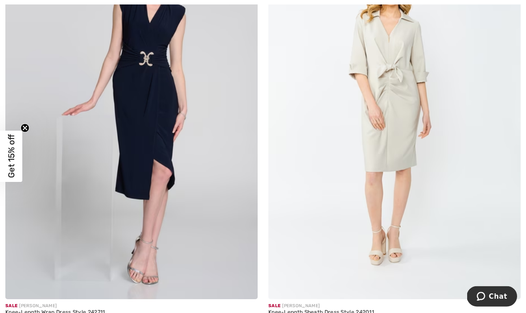
scroll to position [6301, 0]
click at [453, 147] on img at bounding box center [395, 109] width 252 height 379
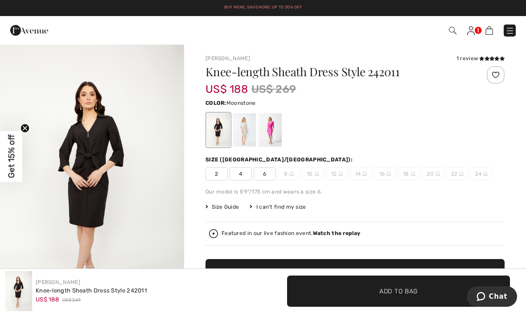
click at [248, 126] on div at bounding box center [244, 129] width 23 height 33
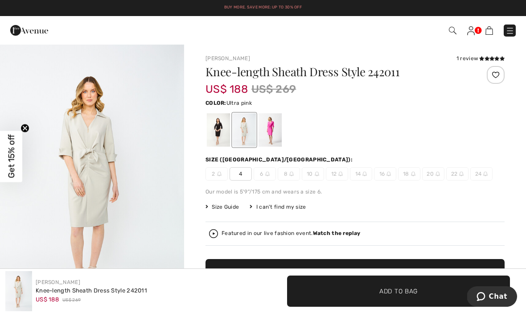
click at [274, 132] on div at bounding box center [270, 129] width 23 height 33
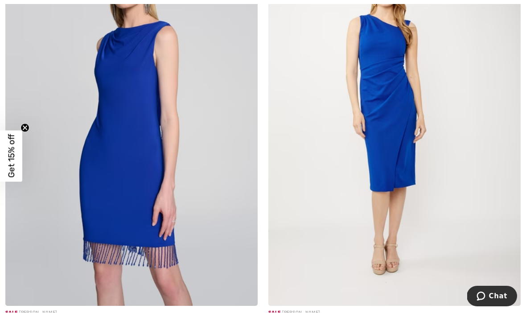
scroll to position [7235, 0]
click at [393, 73] on img at bounding box center [395, 116] width 252 height 379
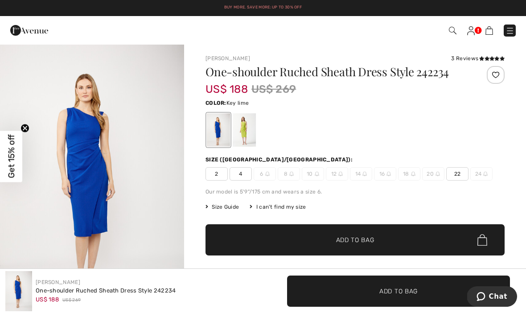
click at [243, 125] on div at bounding box center [244, 129] width 23 height 33
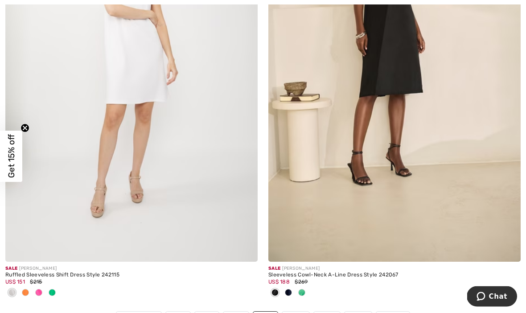
scroll to position [7727, 0]
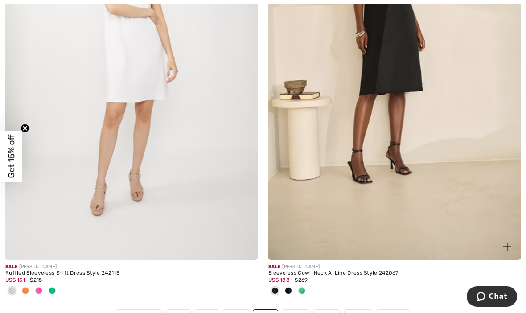
click at [456, 176] on img at bounding box center [395, 70] width 252 height 379
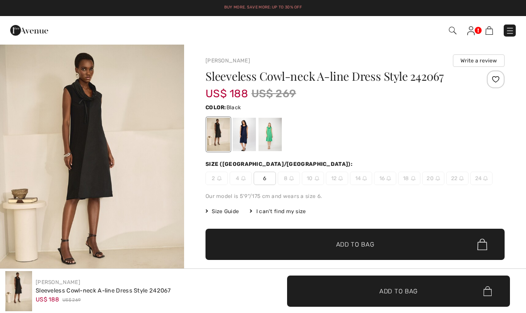
checkbox input "true"
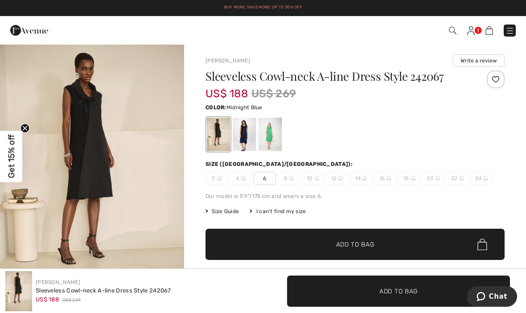
click at [246, 134] on div at bounding box center [244, 134] width 23 height 33
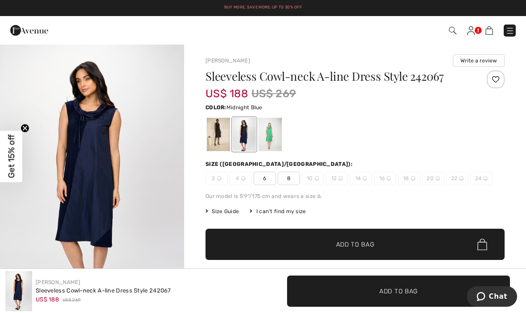
click at [270, 139] on div at bounding box center [270, 134] width 23 height 33
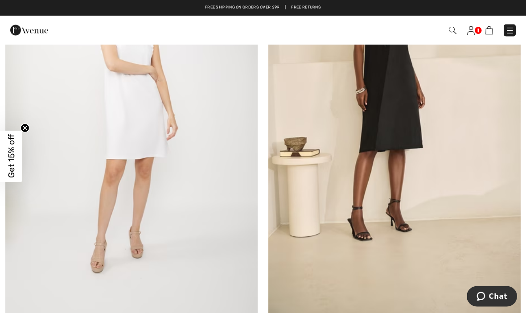
scroll to position [7546, 0]
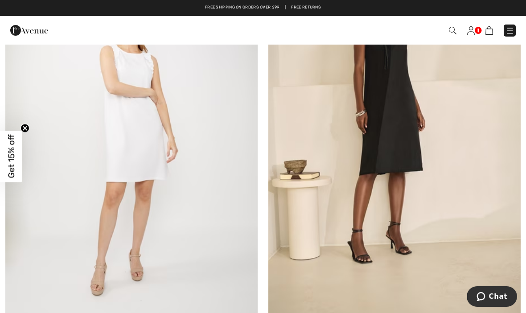
click at [153, 148] on img at bounding box center [131, 150] width 252 height 379
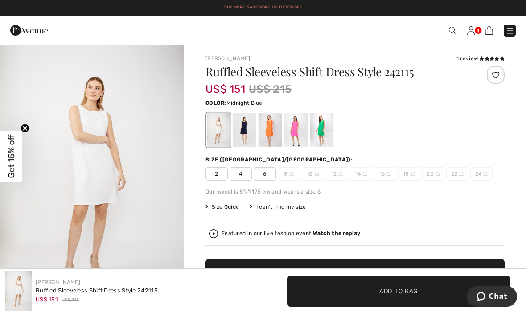
click at [244, 136] on div at bounding box center [244, 129] width 23 height 33
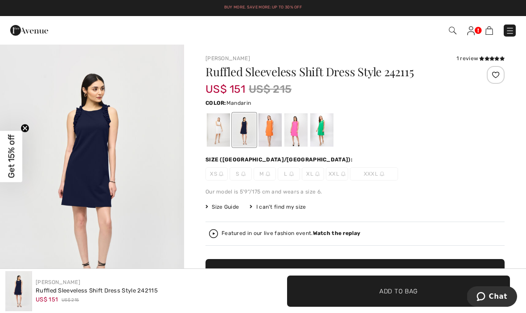
click at [266, 131] on div at bounding box center [270, 129] width 23 height 33
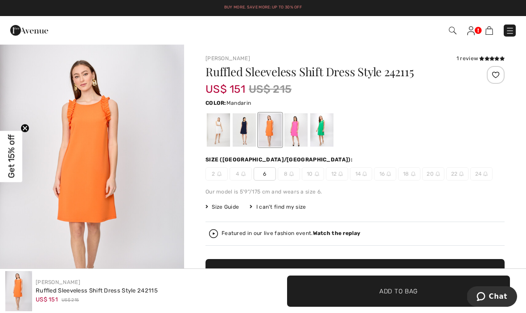
click at [296, 127] on div at bounding box center [296, 129] width 23 height 33
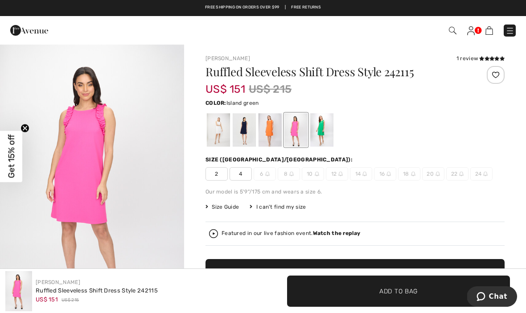
click at [319, 128] on div at bounding box center [321, 129] width 23 height 33
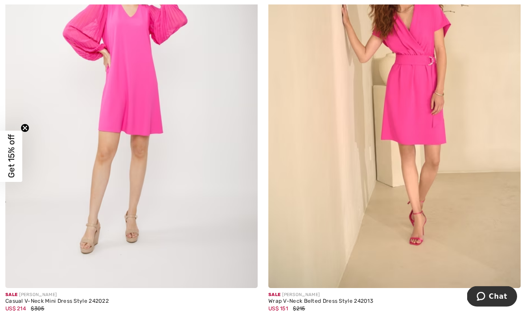
scroll to position [261, 0]
click at [470, 206] on img at bounding box center [395, 98] width 252 height 379
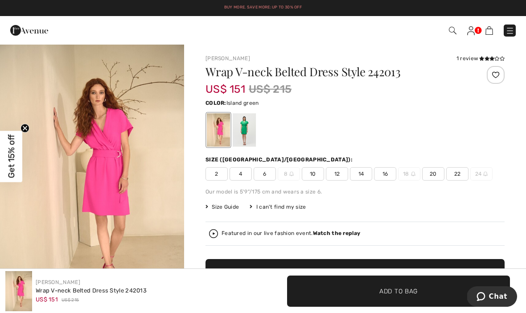
click at [248, 128] on div at bounding box center [244, 129] width 23 height 33
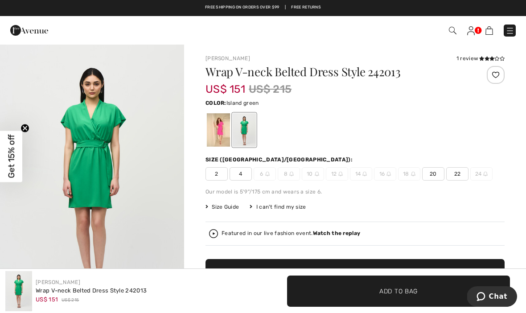
click at [433, 176] on span "20" at bounding box center [433, 173] width 22 height 13
click at [459, 145] on div at bounding box center [355, 130] width 299 height 37
click at [217, 131] on div at bounding box center [218, 129] width 23 height 33
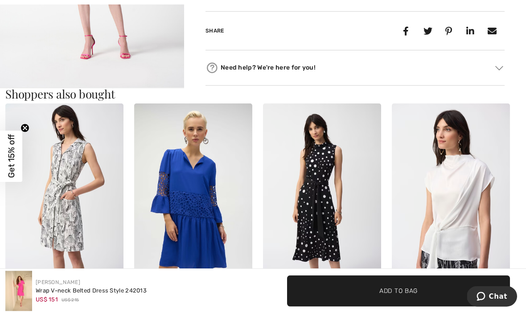
scroll to position [509, 0]
click at [198, 192] on img at bounding box center [193, 192] width 118 height 178
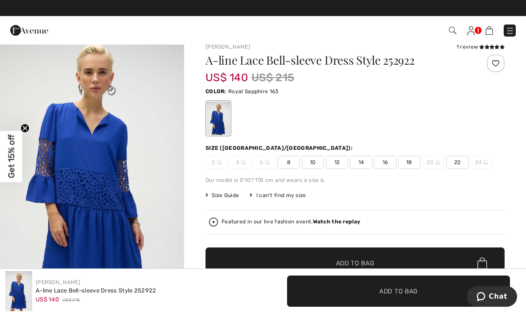
scroll to position [15, 0]
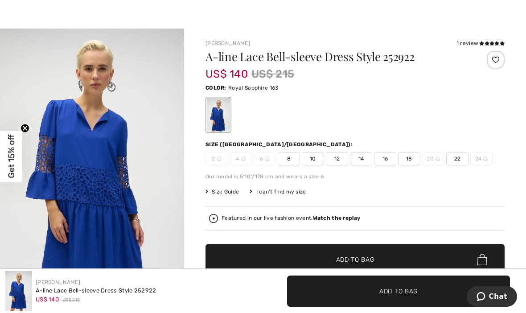
click at [496, 54] on div at bounding box center [496, 60] width 18 height 18
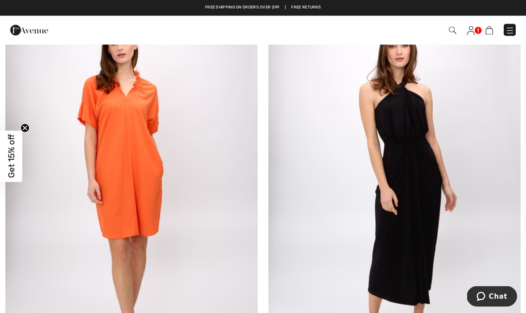
scroll to position [1439, 0]
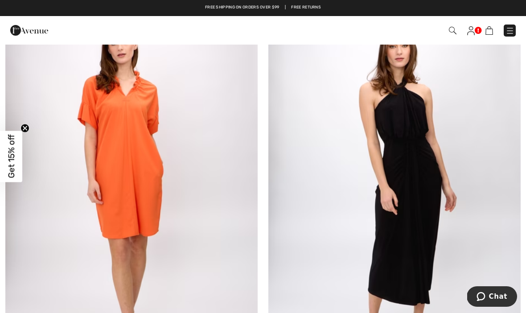
click at [158, 157] on img at bounding box center [131, 192] width 252 height 379
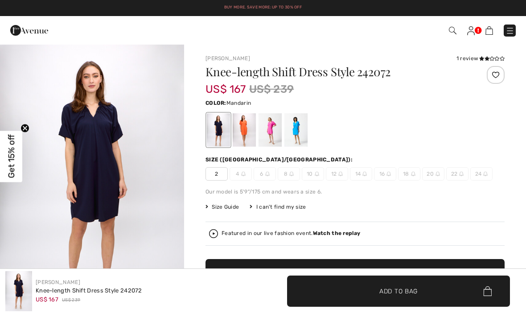
click at [243, 126] on div at bounding box center [244, 129] width 23 height 33
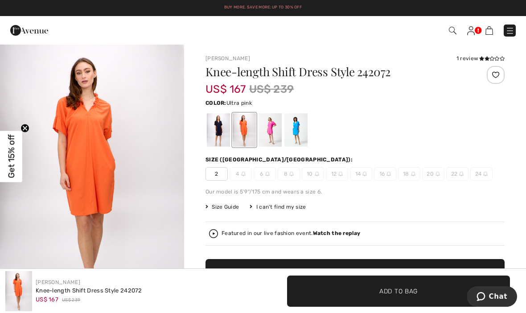
click at [265, 131] on div at bounding box center [270, 129] width 23 height 33
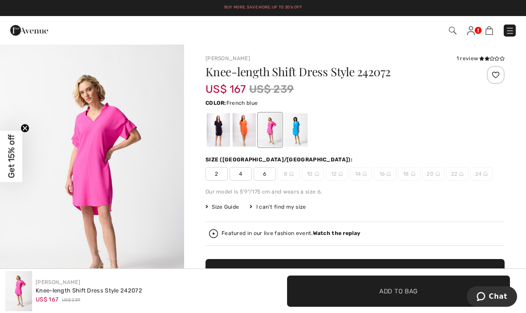
click at [302, 130] on div at bounding box center [296, 129] width 23 height 33
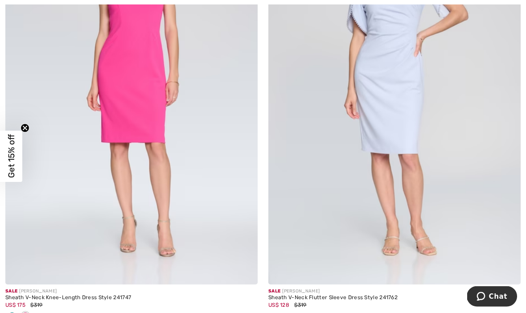
scroll to position [6479, 0]
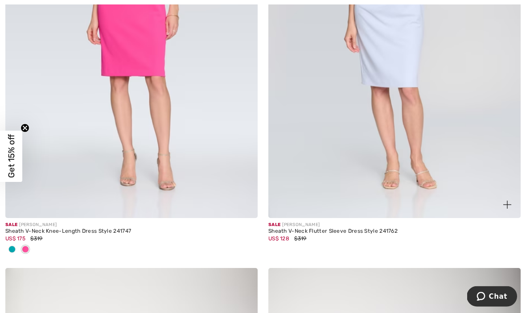
click at [429, 147] on img at bounding box center [395, 29] width 252 height 379
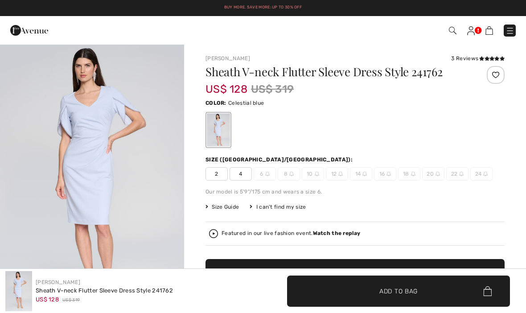
checkbox input "true"
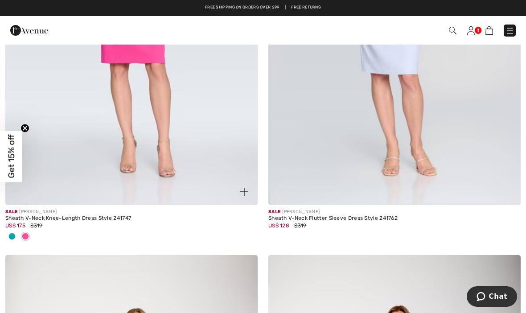
click at [194, 121] on img at bounding box center [131, 15] width 252 height 379
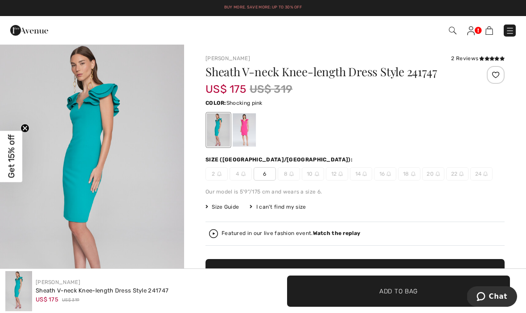
click at [247, 136] on div at bounding box center [244, 129] width 23 height 33
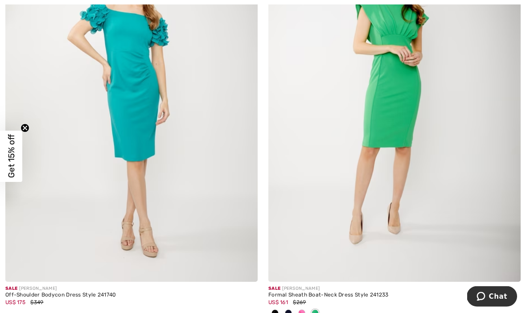
scroll to position [6761, 0]
click at [422, 103] on img at bounding box center [395, 92] width 252 height 379
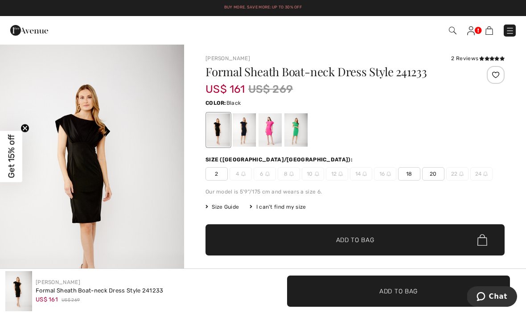
click at [496, 72] on div at bounding box center [496, 75] width 18 height 18
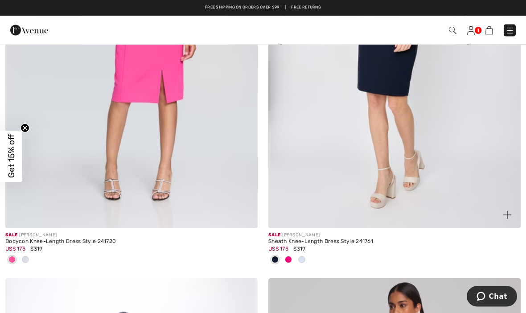
scroll to position [7326, 0]
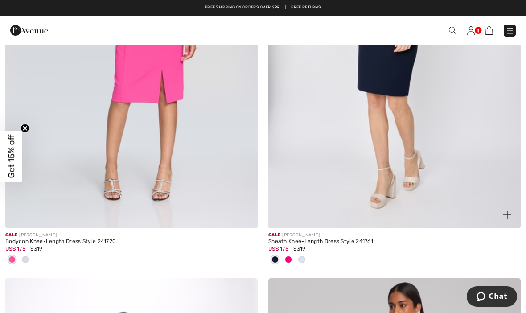
click at [395, 101] on img at bounding box center [395, 39] width 252 height 379
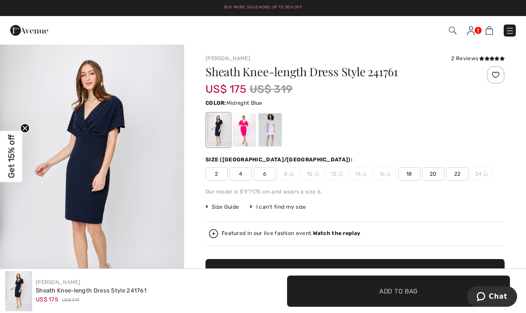
click at [268, 125] on div at bounding box center [270, 129] width 23 height 33
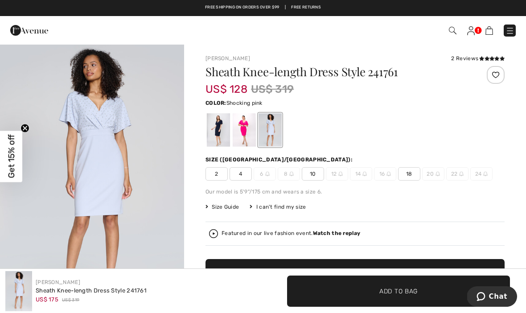
click at [244, 130] on div at bounding box center [244, 129] width 23 height 33
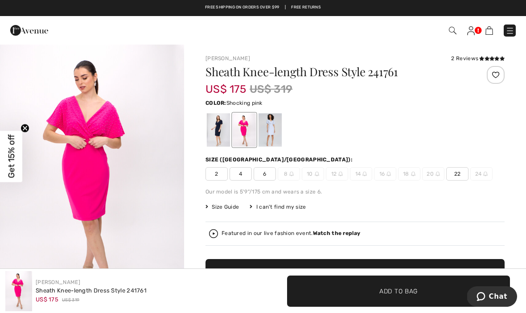
click at [205, 132] on div "Joseph Ribkoff 2 Reviews 2 Reviews Sheath Knee-length Dress Style 241761 US$ 17…" at bounding box center [355, 311] width 342 height 534
click at [213, 130] on div at bounding box center [218, 129] width 23 height 33
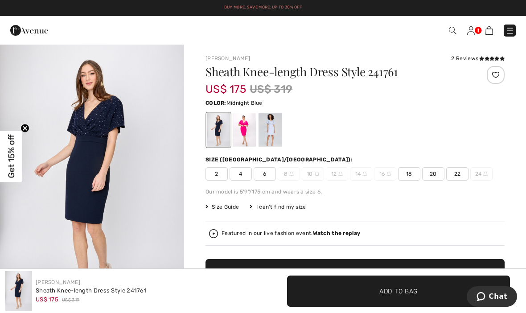
click at [494, 74] on div at bounding box center [496, 75] width 18 height 18
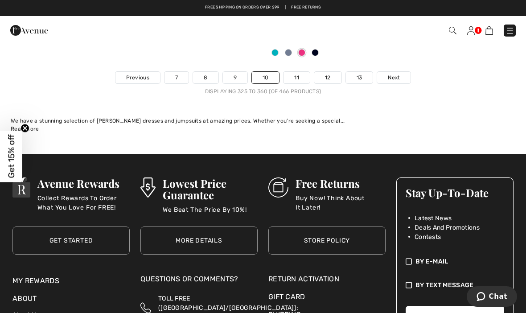
scroll to position [7959, 0]
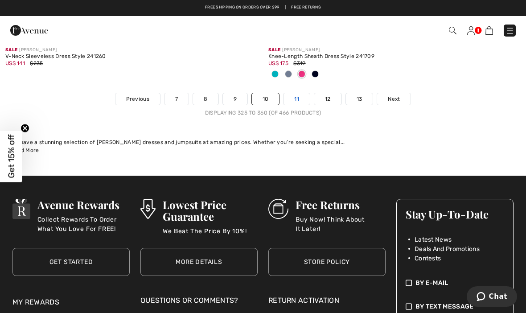
click at [298, 93] on link "11" at bounding box center [297, 99] width 26 height 12
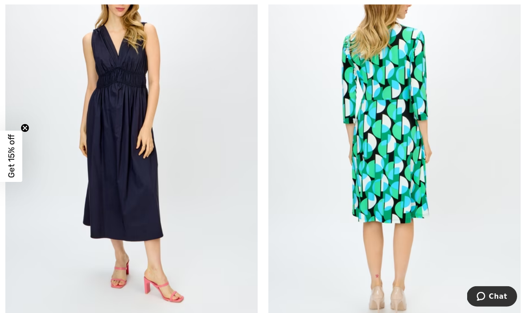
scroll to position [3708, 0]
click at [178, 157] on img at bounding box center [131, 134] width 252 height 379
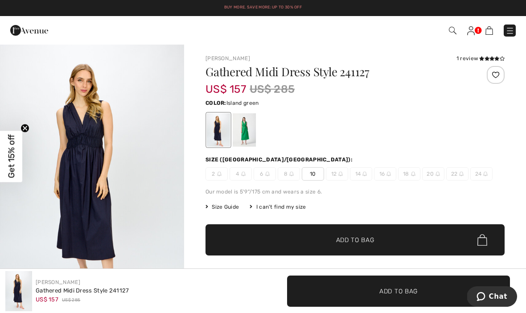
click at [246, 124] on div at bounding box center [244, 129] width 23 height 33
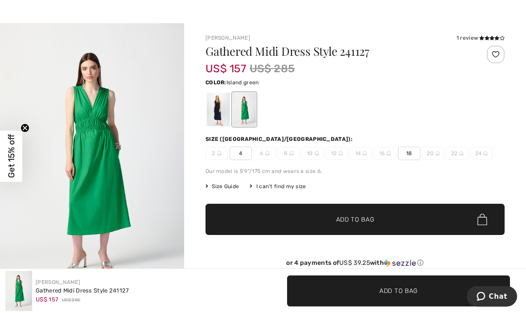
scroll to position [21, 0]
click at [404, 217] on span "✔ Added to Bag Add to Bag" at bounding box center [355, 219] width 299 height 31
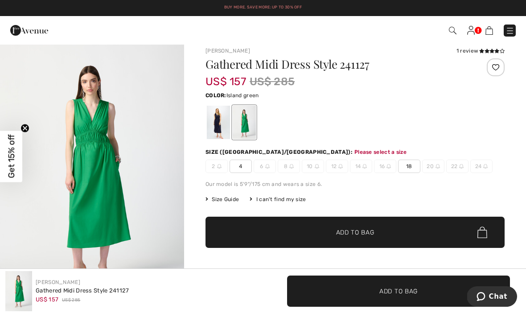
scroll to position [0, 0]
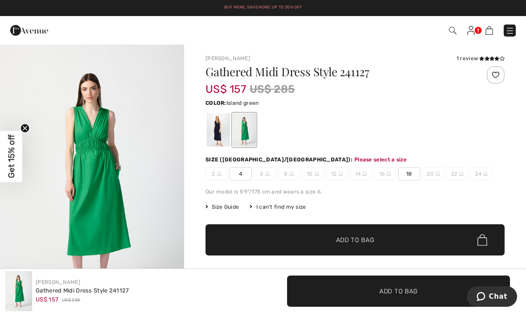
click at [495, 71] on div at bounding box center [496, 75] width 18 height 18
click at [408, 171] on span "18" at bounding box center [409, 173] width 22 height 13
click at [421, 239] on span "✔ Added to Bag Add to Bag" at bounding box center [355, 239] width 299 height 31
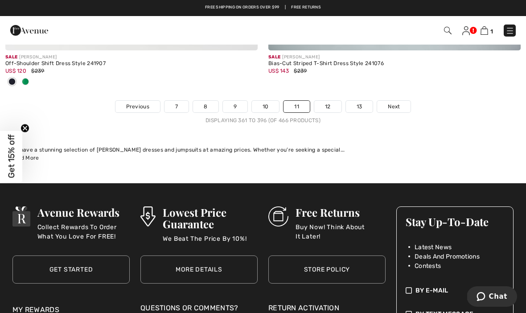
scroll to position [7933, 0]
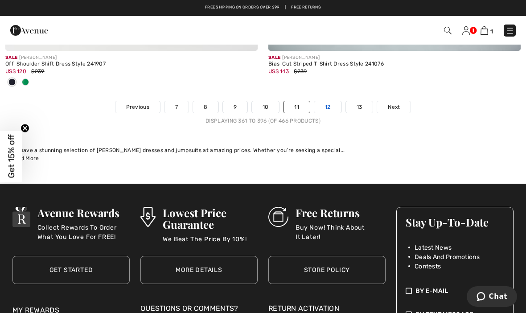
click at [325, 102] on link "12" at bounding box center [328, 107] width 27 height 12
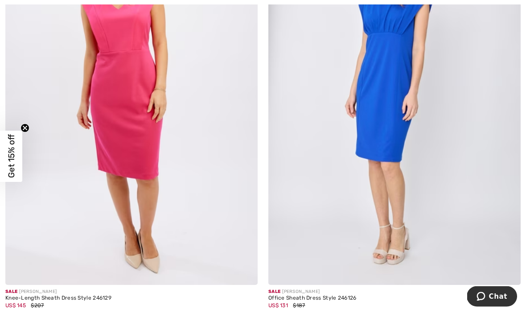
scroll to position [1093, 0]
click at [409, 154] on img at bounding box center [395, 95] width 252 height 379
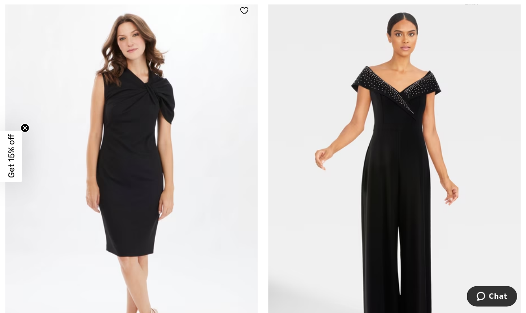
scroll to position [5411, 0]
click at [171, 238] on img at bounding box center [131, 186] width 252 height 379
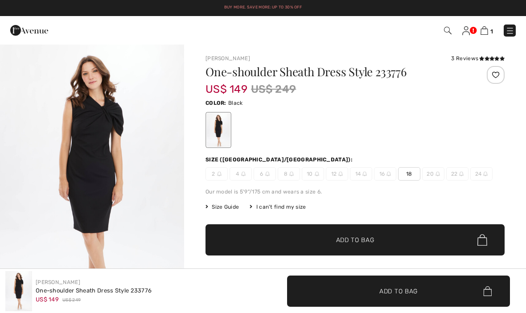
checkbox input "true"
click at [493, 72] on div at bounding box center [496, 75] width 18 height 18
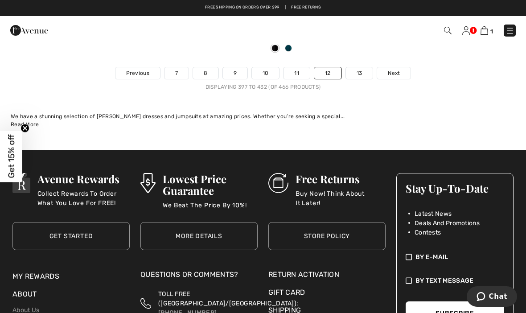
scroll to position [7881, 0]
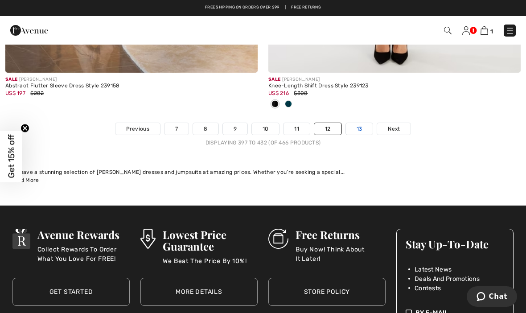
click at [365, 123] on link "13" at bounding box center [359, 129] width 27 height 12
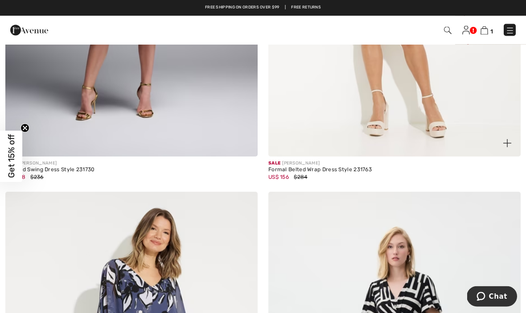
scroll to position [3878, 0]
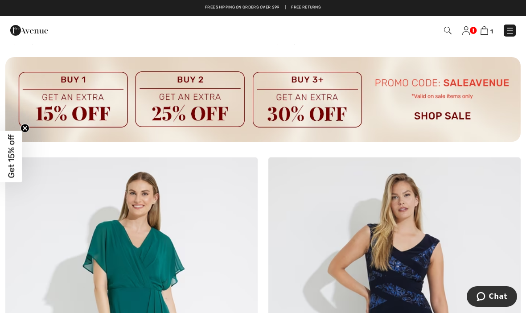
scroll to position [5219, 0]
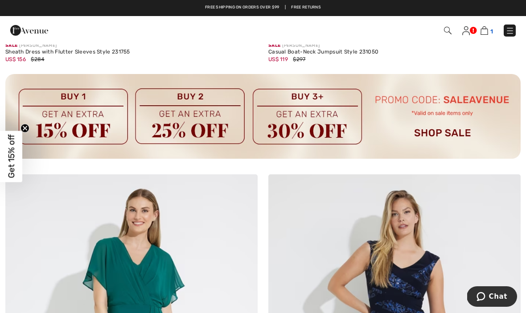
click at [483, 33] on img at bounding box center [485, 30] width 8 height 8
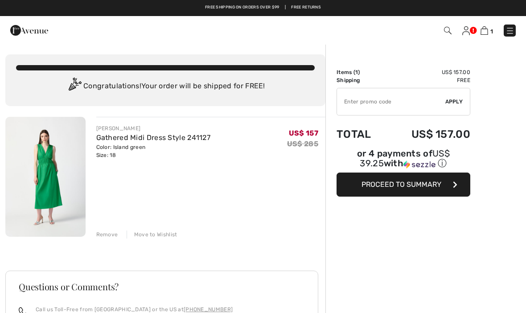
click at [468, 32] on img at bounding box center [467, 30] width 8 height 9
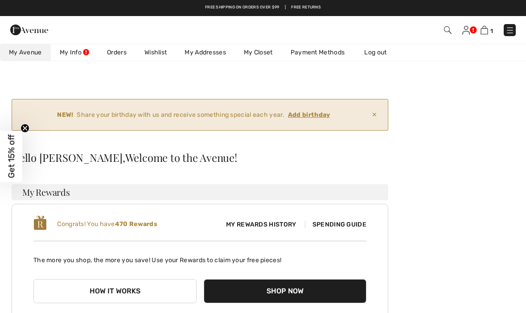
click at [321, 112] on ins "Add birthday" at bounding box center [309, 115] width 42 height 8
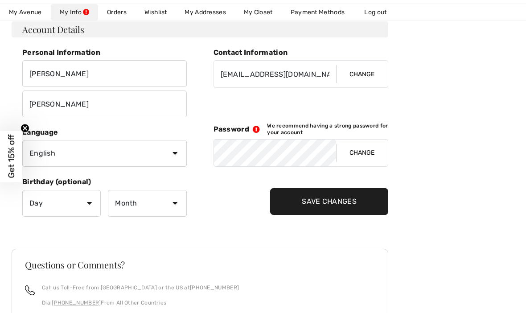
scroll to position [159, 0]
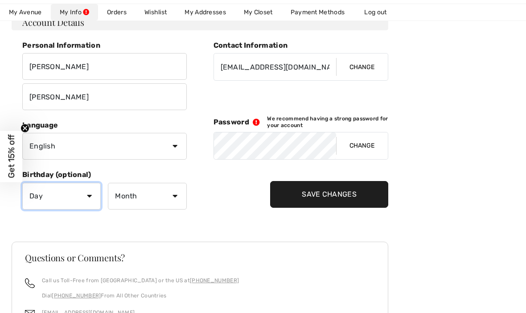
click at [94, 199] on select "Day 1 2 3 4 5 6 7 8 9 10 11 12 13 14 15 16 17 18 19 20 21 22 23 24 25 26 27 28 …" at bounding box center [61, 196] width 79 height 27
click at [89, 196] on select "Day 1 2 3 4 5 6 7 8 9 10 11 12 13 14 15 16 17 18 19 20 21 22 23 24 25 26 27 28 …" at bounding box center [61, 196] width 79 height 27
click at [95, 197] on select "Day 1 2 3 4 5 6 7 8 9 10 11 12 13 14 15 16 17 18 19 20 21 22 23 24 25 26 27 28 …" at bounding box center [61, 196] width 79 height 27
select select "18"
click at [156, 206] on select "Month January February March April May June July August September October Novem…" at bounding box center [147, 196] width 79 height 27
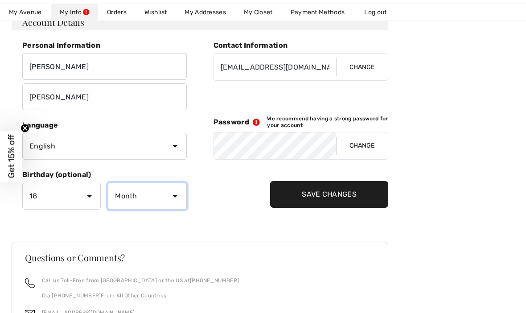
select select "4"
click at [316, 191] on input "Save Changes" at bounding box center [329, 194] width 118 height 27
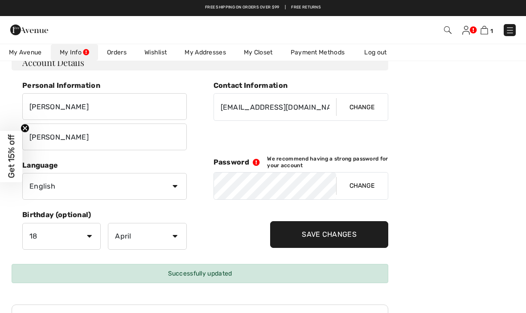
scroll to position [0, 0]
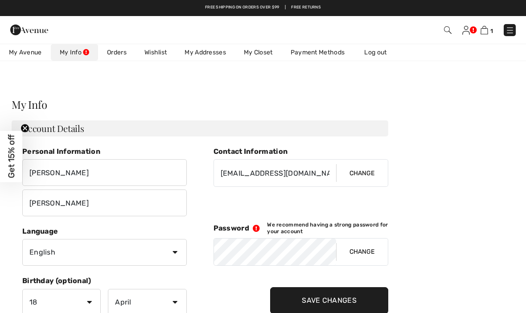
click at [468, 27] on img at bounding box center [467, 30] width 8 height 9
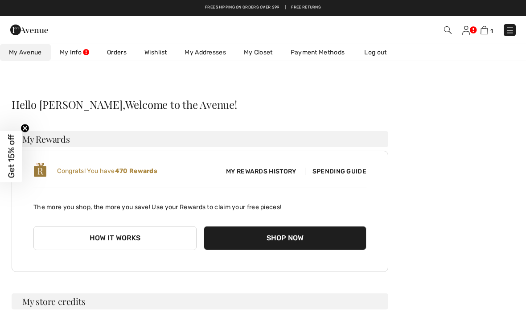
click at [158, 52] on link "Wishlist" at bounding box center [156, 52] width 40 height 17
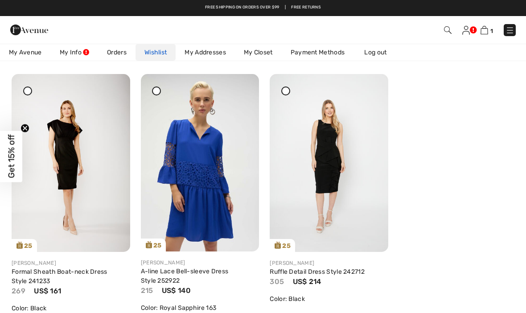
scroll to position [368, 0]
click at [79, 169] on img at bounding box center [71, 163] width 119 height 178
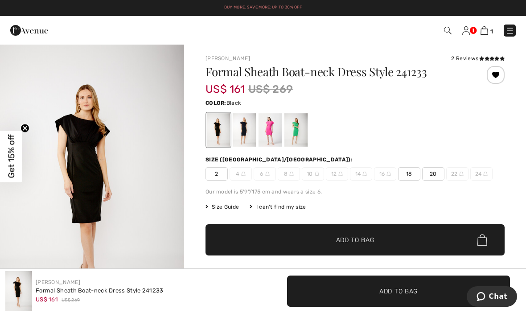
click at [302, 128] on div at bounding box center [296, 129] width 23 height 33
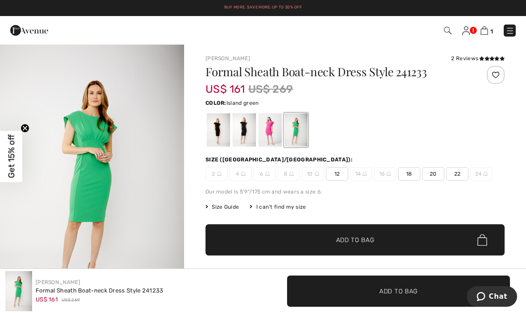
click at [267, 127] on div at bounding box center [270, 129] width 23 height 33
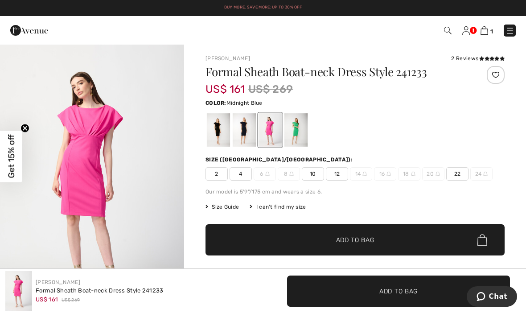
click at [245, 124] on div at bounding box center [244, 129] width 23 height 33
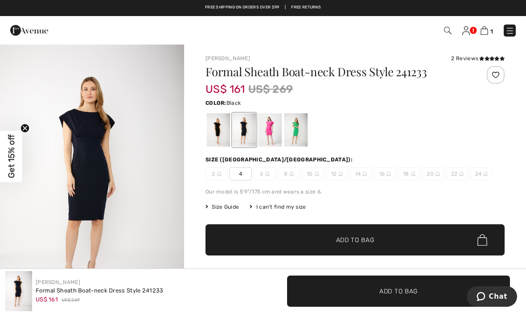
click at [219, 128] on div at bounding box center [218, 129] width 23 height 33
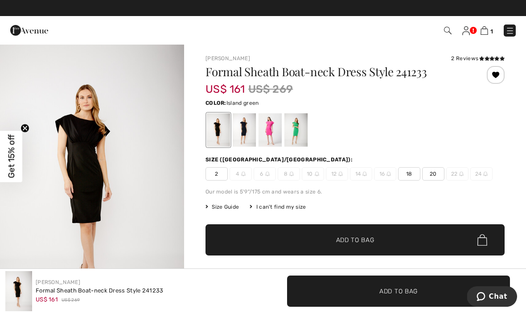
click at [298, 131] on div at bounding box center [296, 129] width 23 height 33
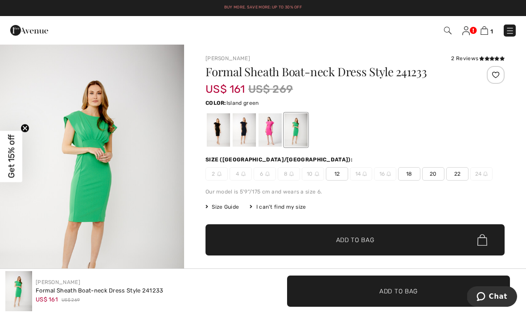
click at [406, 170] on span "18" at bounding box center [409, 173] width 22 height 13
click at [396, 235] on span "✔ Added to Bag Add to Bag" at bounding box center [355, 239] width 299 height 31
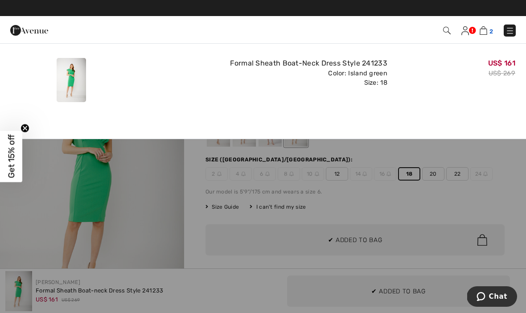
click at [484, 31] on img at bounding box center [484, 30] width 8 height 8
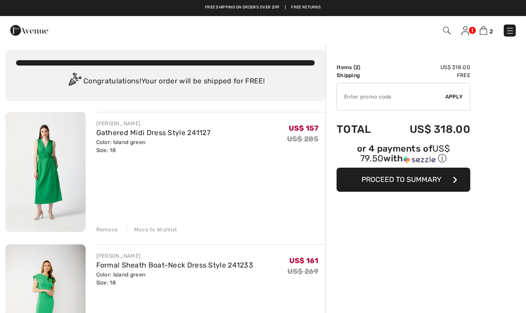
scroll to position [4, 0]
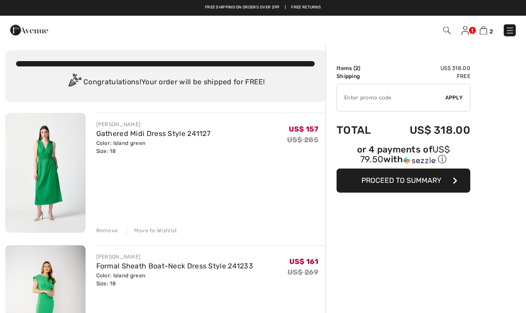
click at [106, 231] on div "Remove" at bounding box center [107, 231] width 22 height 8
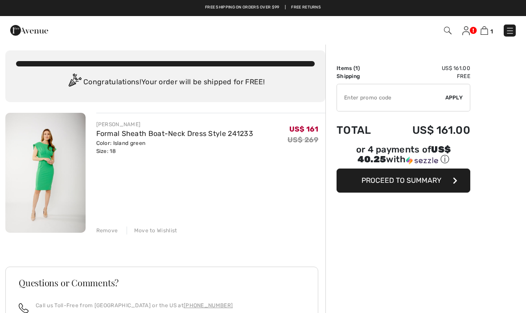
scroll to position [0, 0]
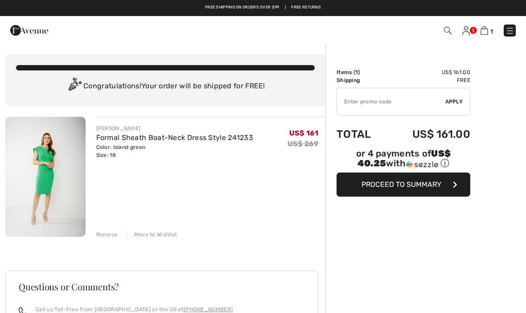
click at [464, 33] on img at bounding box center [467, 30] width 8 height 9
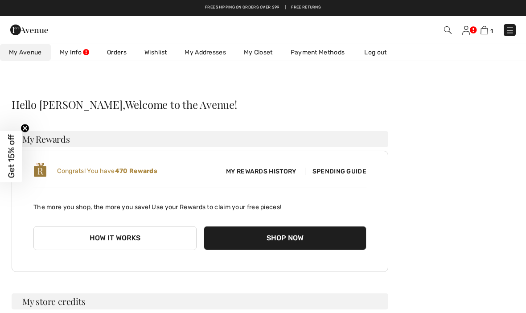
click at [155, 53] on link "Wishlist" at bounding box center [156, 52] width 40 height 17
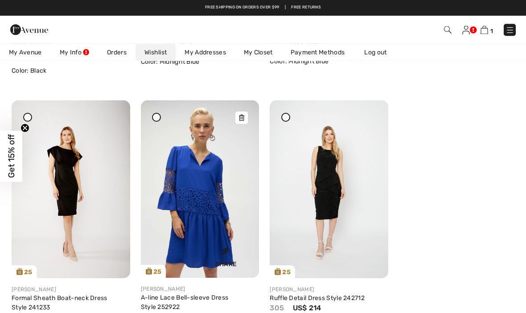
scroll to position [343, 0]
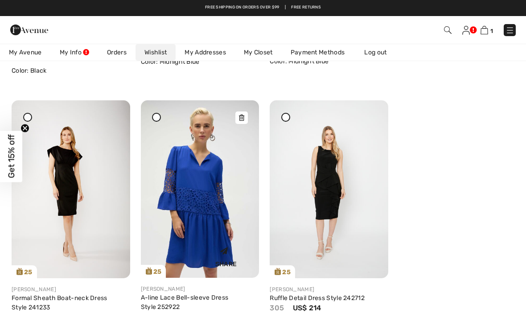
click at [219, 239] on img at bounding box center [200, 189] width 119 height 178
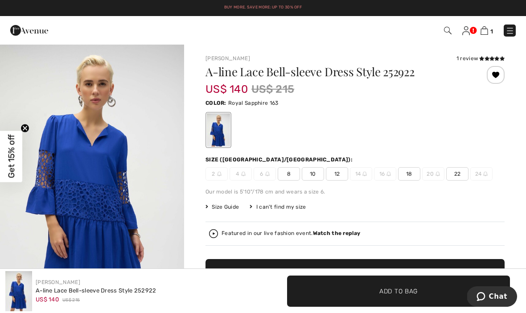
click at [410, 174] on span "18" at bounding box center [409, 173] width 22 height 13
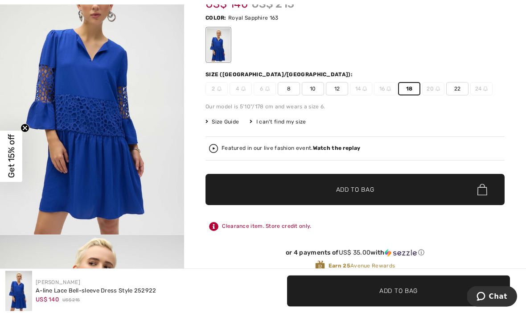
scroll to position [92, 0]
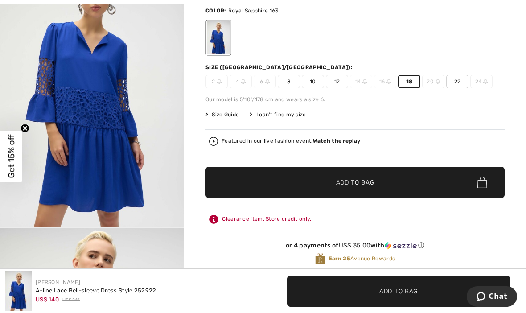
click at [414, 186] on span "✔ Added to Bag Add to Bag" at bounding box center [355, 182] width 299 height 31
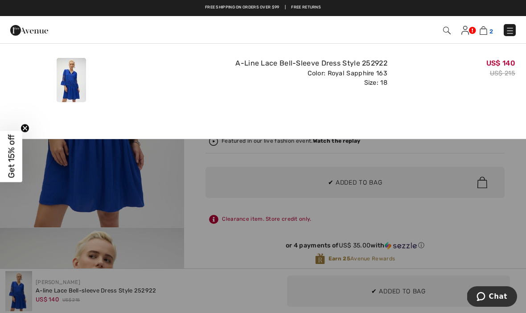
click at [483, 35] on img at bounding box center [484, 30] width 8 height 8
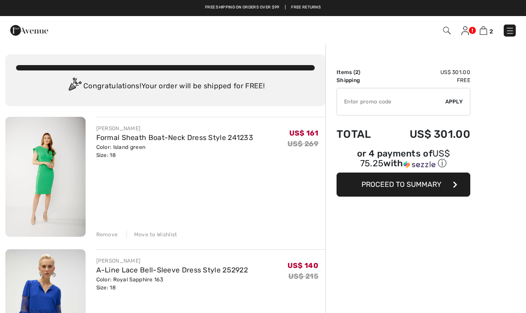
click at [469, 31] on img at bounding box center [466, 30] width 8 height 9
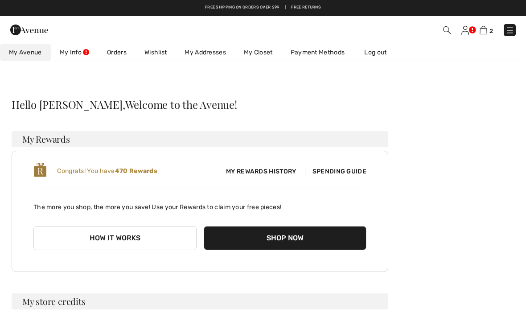
click at [150, 54] on link "Wishlist" at bounding box center [156, 52] width 40 height 17
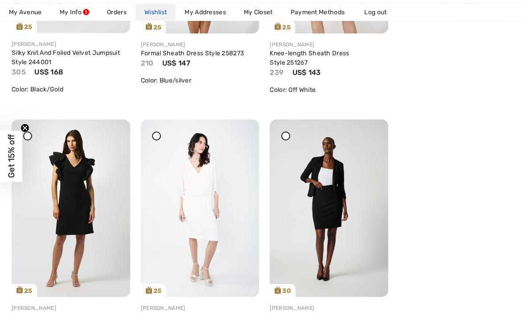
scroll to position [852, 0]
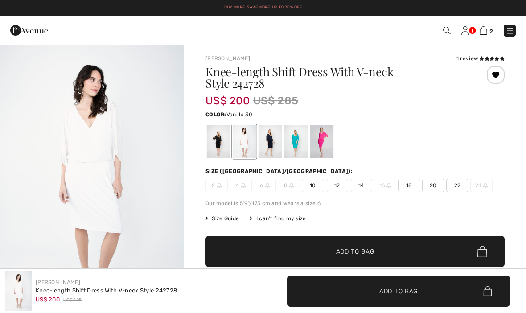
checkbox input "true"
click at [225, 141] on div at bounding box center [218, 141] width 23 height 33
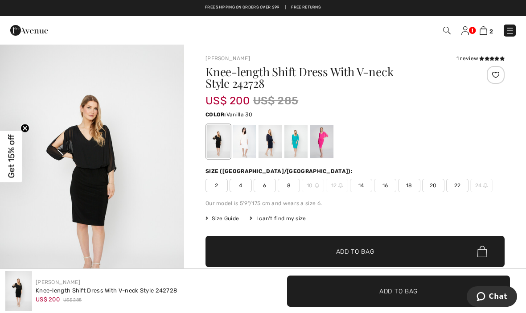
click at [247, 141] on div at bounding box center [244, 141] width 23 height 33
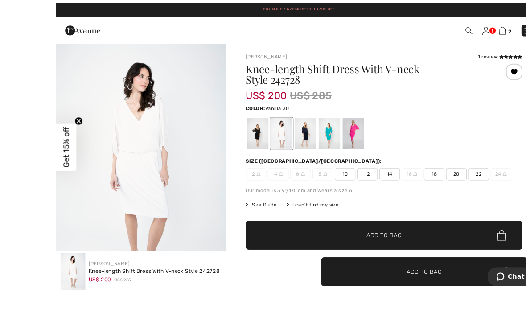
scroll to position [5, 0]
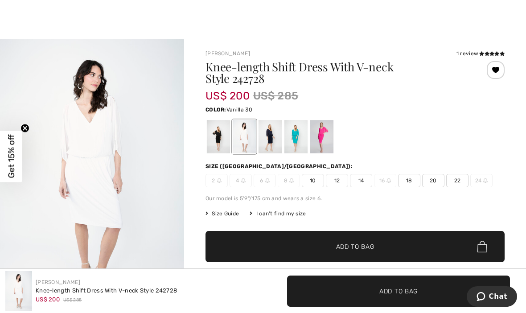
click at [409, 181] on span "18" at bounding box center [409, 180] width 22 height 13
click at [264, 132] on div at bounding box center [270, 136] width 23 height 33
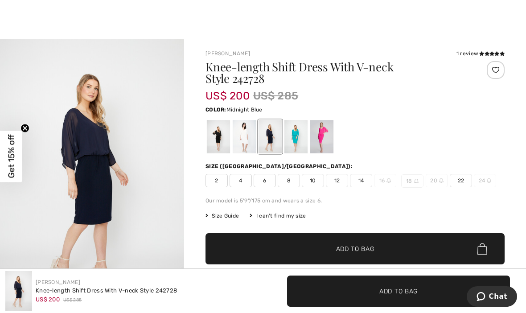
click at [294, 138] on div at bounding box center [296, 136] width 23 height 33
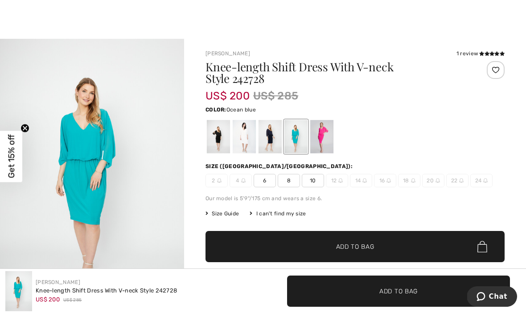
click at [323, 136] on div at bounding box center [321, 136] width 23 height 33
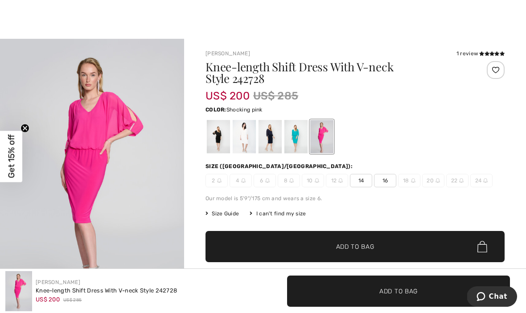
click at [245, 137] on div at bounding box center [244, 136] width 23 height 33
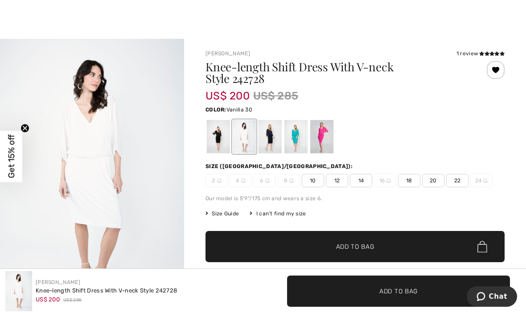
scroll to position [0, 0]
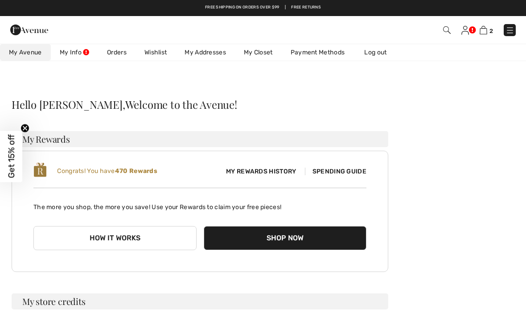
click at [163, 54] on link "Wishlist" at bounding box center [156, 52] width 40 height 17
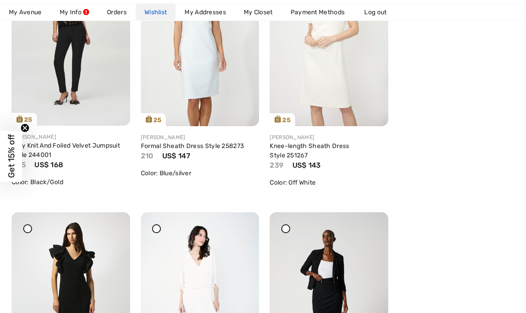
scroll to position [760, 0]
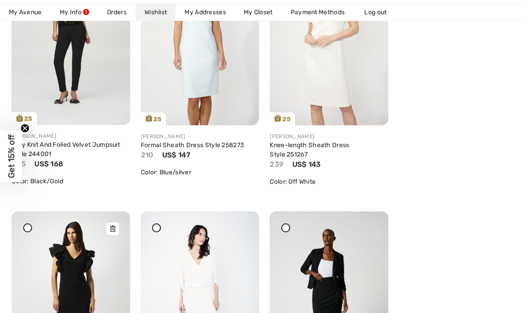
click at [99, 311] on img at bounding box center [71, 300] width 119 height 178
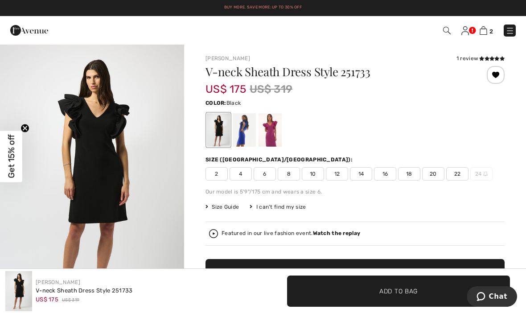
click at [408, 174] on span "18" at bounding box center [409, 173] width 22 height 13
click at [249, 132] on div at bounding box center [244, 129] width 23 height 33
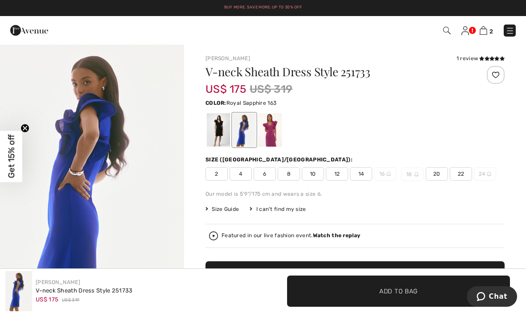
click at [273, 138] on div at bounding box center [270, 129] width 23 height 33
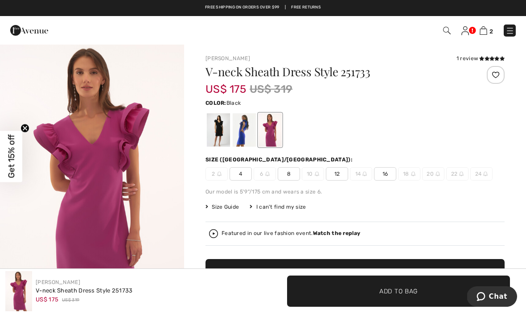
click at [216, 134] on div at bounding box center [218, 129] width 23 height 33
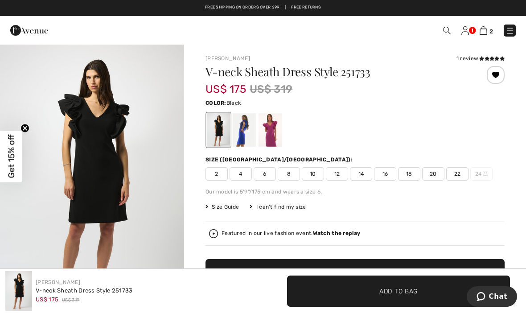
click at [408, 170] on span "18" at bounding box center [409, 173] width 22 height 13
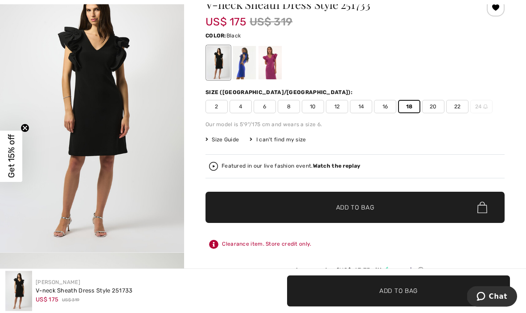
click at [405, 212] on span "✔ Added to Bag Add to Bag" at bounding box center [355, 207] width 299 height 31
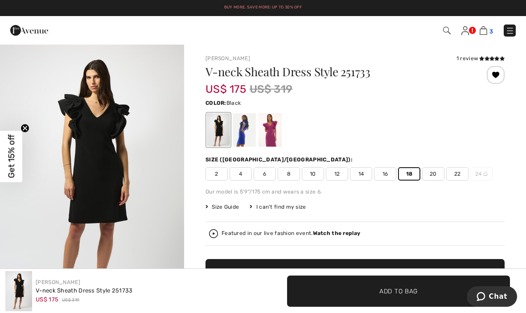
click at [486, 30] on img at bounding box center [484, 30] width 8 height 8
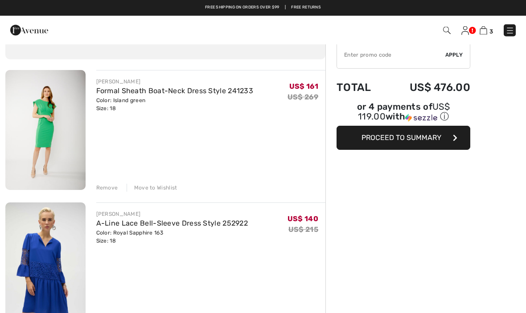
scroll to position [38, 0]
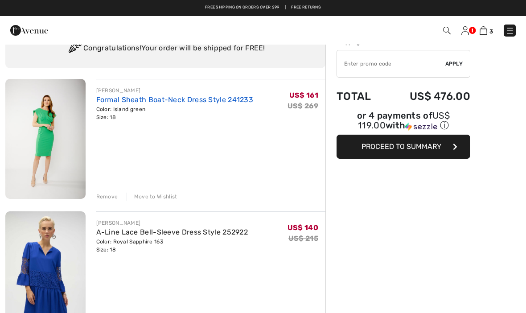
click at [175, 99] on link "Formal Sheath Boat-Neck Dress Style 241233" at bounding box center [174, 99] width 157 height 8
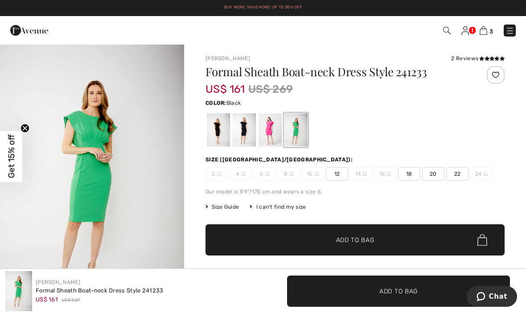
click at [220, 132] on div at bounding box center [218, 129] width 23 height 33
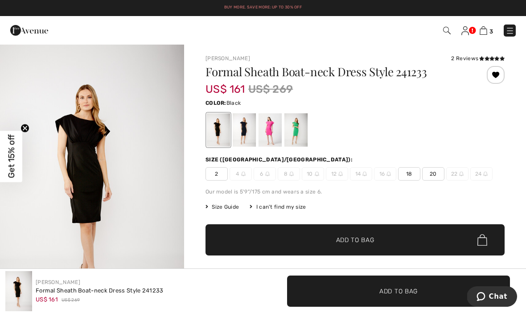
click at [408, 174] on span "18" at bounding box center [409, 173] width 22 height 13
click at [382, 235] on span "✔ Added to Bag Add to Bag" at bounding box center [355, 239] width 299 height 31
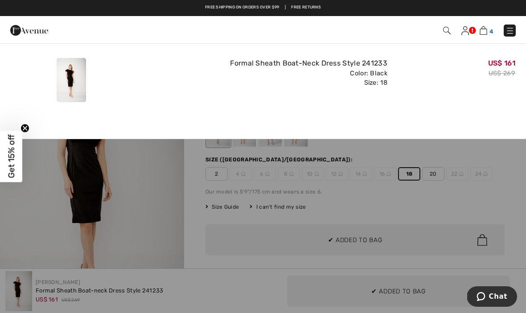
click at [487, 33] on img at bounding box center [484, 30] width 8 height 8
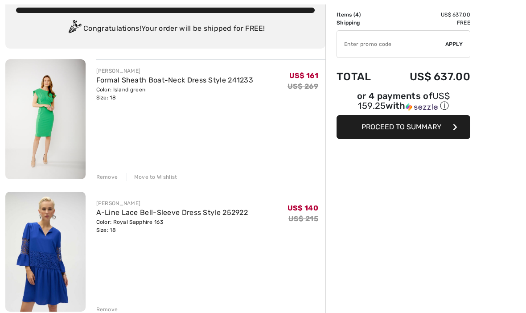
scroll to position [61, 0]
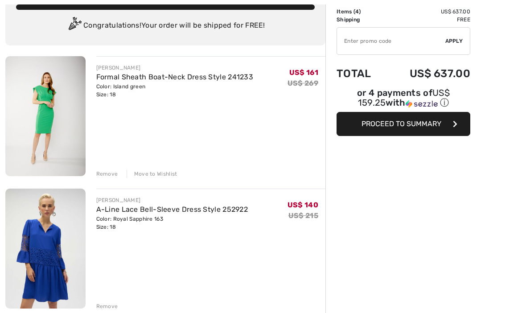
click at [104, 178] on div "Remove" at bounding box center [107, 174] width 22 height 8
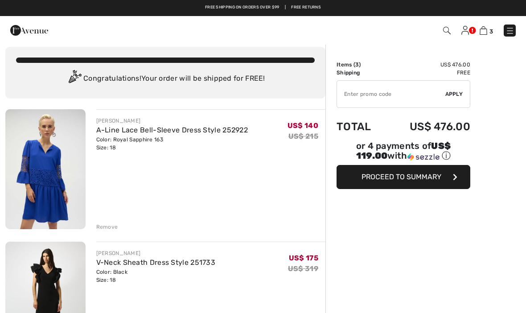
scroll to position [0, 0]
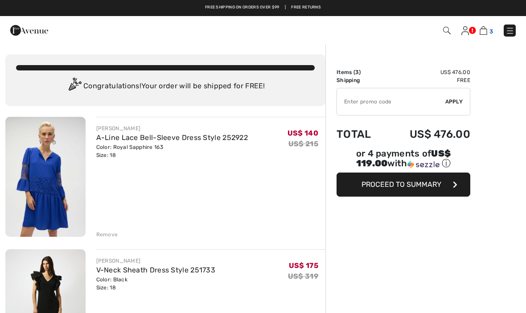
click at [484, 34] on img at bounding box center [484, 30] width 8 height 8
click at [467, 27] on img at bounding box center [466, 30] width 8 height 9
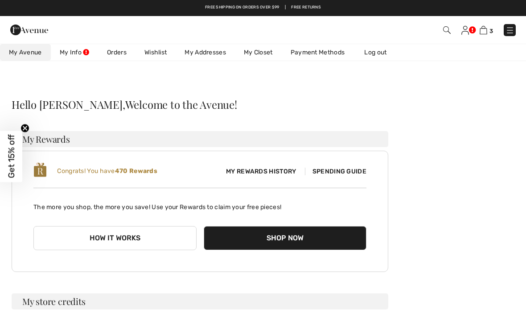
click at [158, 54] on link "Wishlist" at bounding box center [156, 52] width 40 height 17
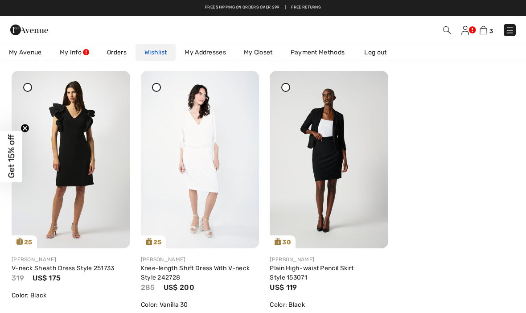
scroll to position [898, 0]
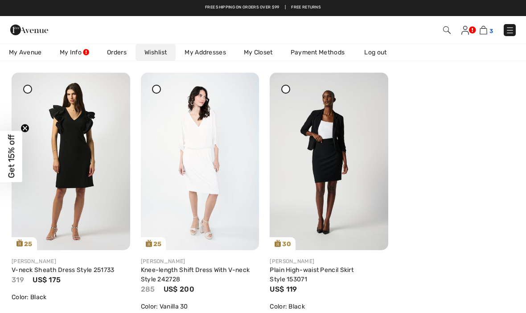
click at [482, 33] on img at bounding box center [484, 30] width 8 height 8
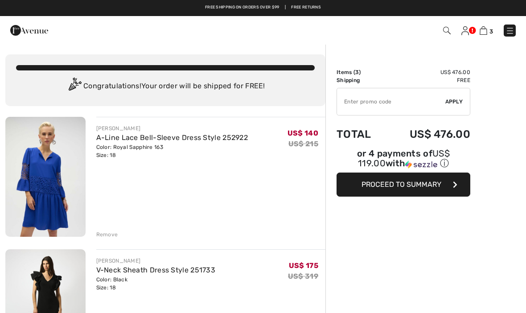
click at [462, 35] on img at bounding box center [466, 30] width 8 height 9
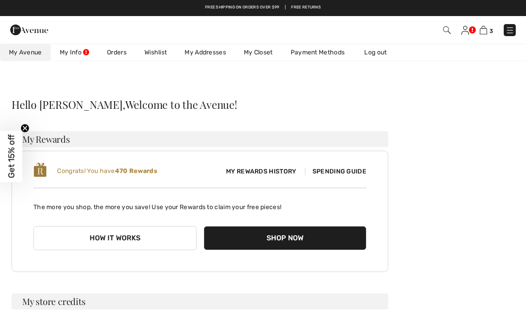
click at [158, 54] on link "Wishlist" at bounding box center [156, 52] width 40 height 17
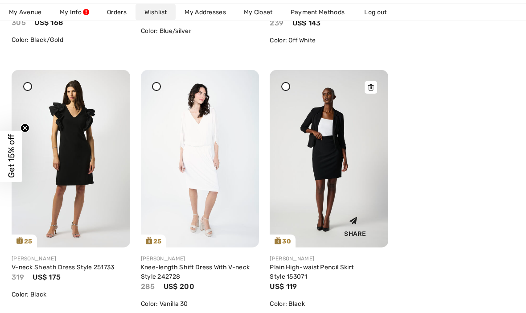
scroll to position [901, 0]
click at [364, 86] on img at bounding box center [329, 159] width 119 height 178
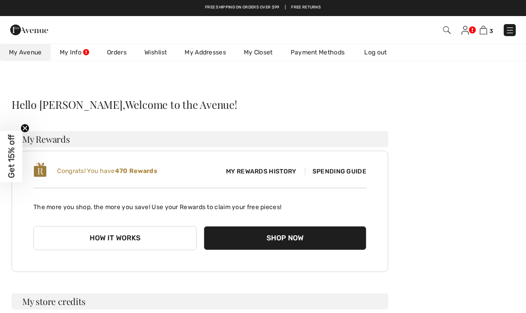
click at [155, 53] on link "Wishlist" at bounding box center [156, 52] width 40 height 17
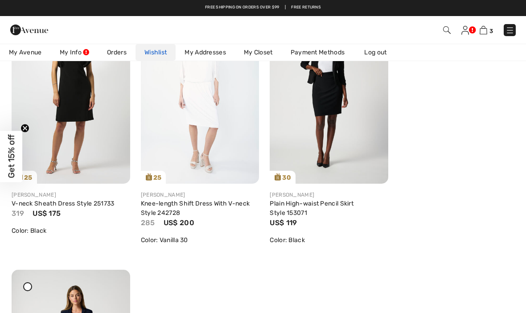
scroll to position [964, 0]
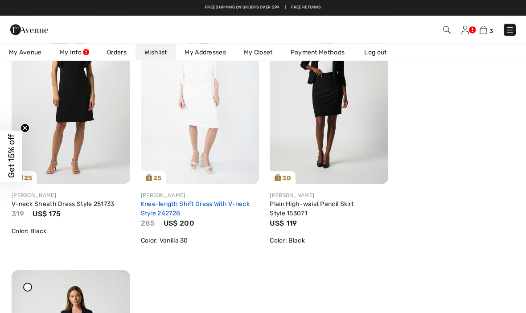
click at [231, 204] on link "Knee-length Shift Dress With V-neck Style 242728" at bounding box center [195, 209] width 109 height 17
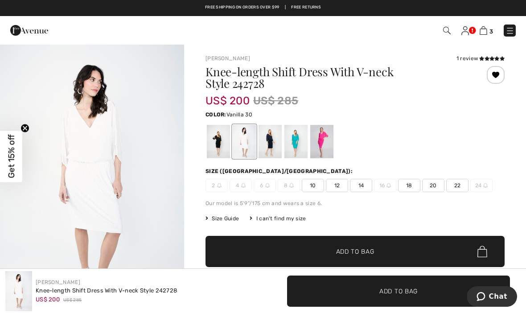
click at [219, 137] on div at bounding box center [218, 141] width 23 height 33
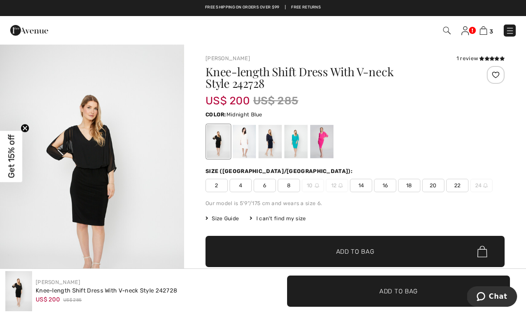
click at [269, 143] on div at bounding box center [270, 141] width 23 height 33
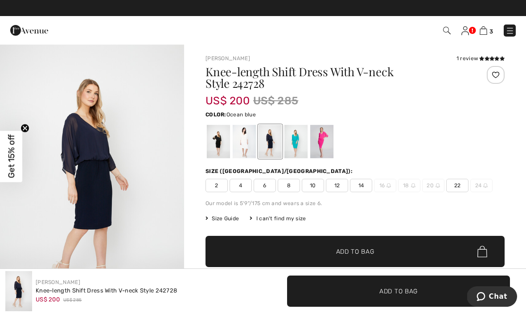
click at [296, 145] on div at bounding box center [296, 141] width 23 height 33
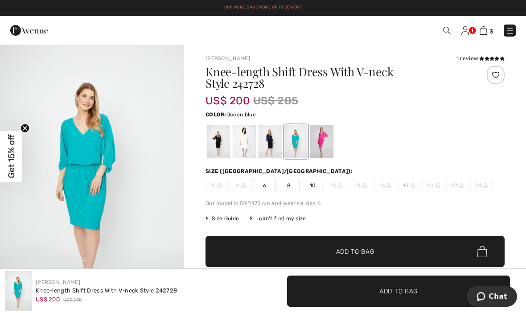
click at [328, 143] on div at bounding box center [321, 141] width 23 height 33
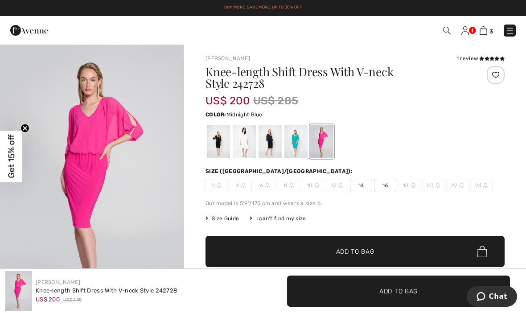
click at [279, 143] on div at bounding box center [270, 141] width 23 height 33
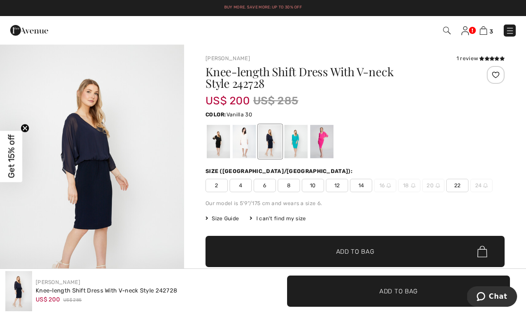
click at [246, 142] on div at bounding box center [244, 141] width 23 height 33
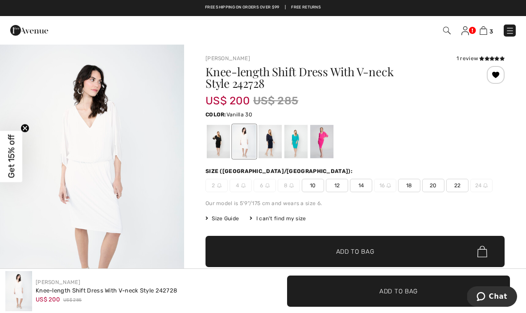
click at [229, 142] on div at bounding box center [218, 141] width 23 height 33
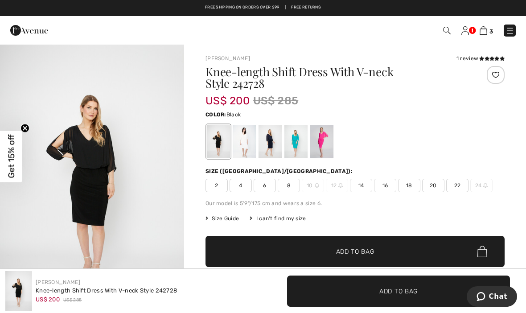
click at [242, 136] on div at bounding box center [244, 141] width 23 height 33
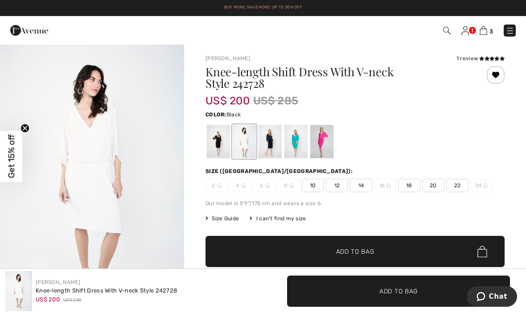
click at [218, 133] on div at bounding box center [218, 141] width 23 height 33
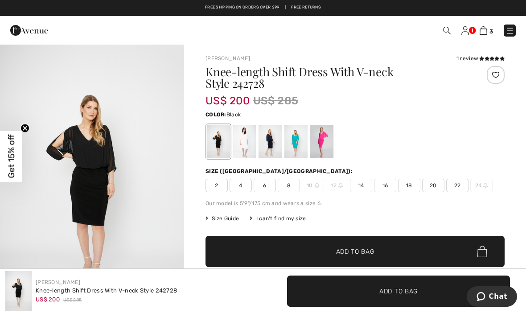
click at [245, 132] on div at bounding box center [244, 141] width 23 height 33
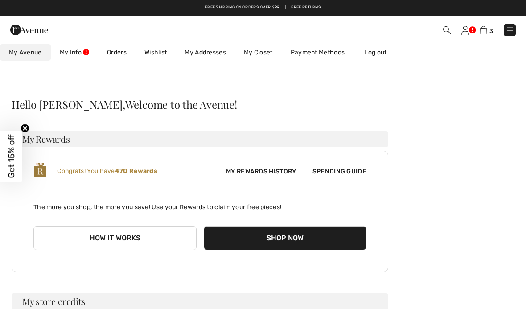
click at [155, 55] on link "Wishlist" at bounding box center [156, 52] width 40 height 17
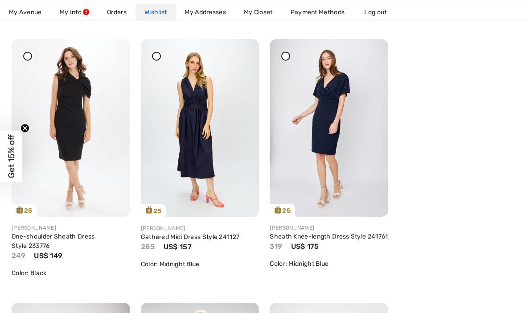
scroll to position [141, 0]
click at [88, 163] on img at bounding box center [71, 128] width 119 height 178
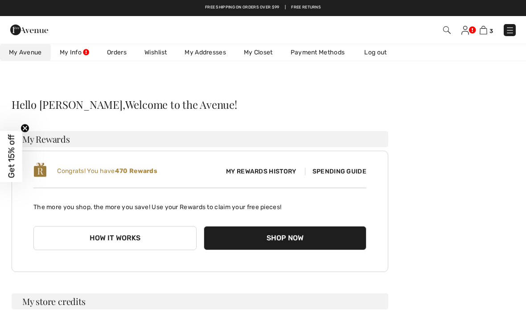
click at [160, 52] on link "Wishlist" at bounding box center [156, 52] width 40 height 17
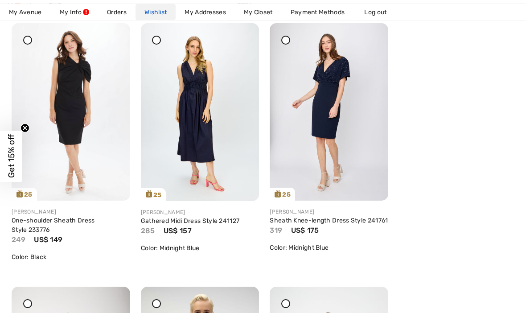
scroll to position [157, 0]
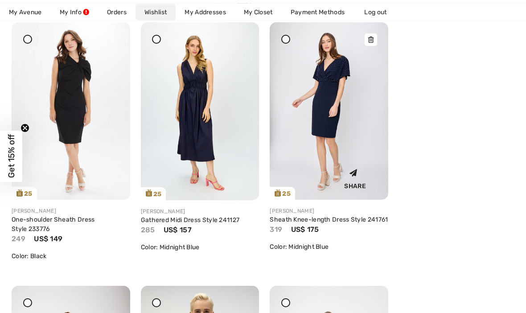
click at [344, 127] on img at bounding box center [329, 112] width 119 height 178
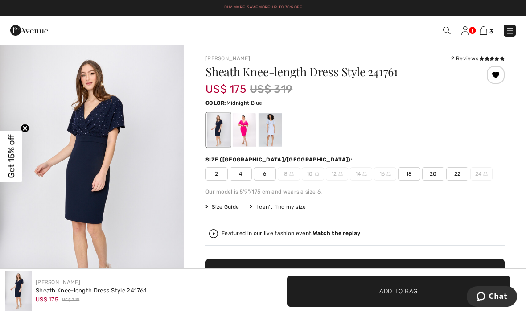
click at [245, 125] on div at bounding box center [244, 129] width 23 height 33
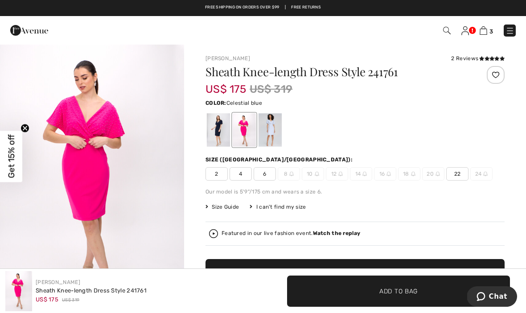
click at [271, 130] on div at bounding box center [270, 129] width 23 height 33
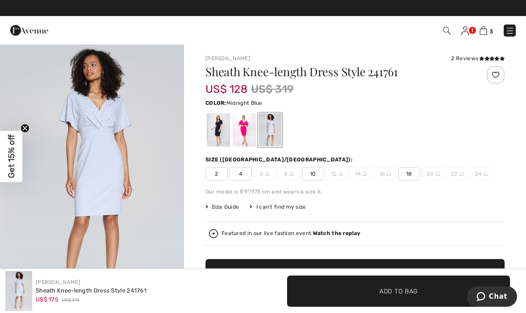
click at [219, 132] on div at bounding box center [218, 129] width 23 height 33
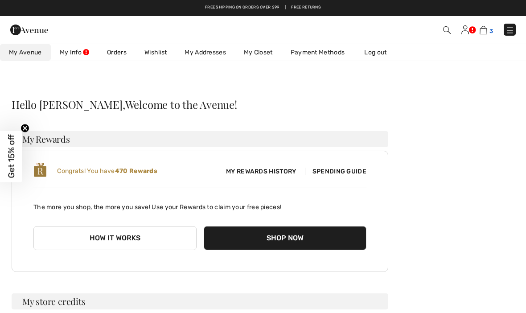
click at [484, 33] on img at bounding box center [484, 30] width 8 height 8
